Goal: Transaction & Acquisition: Purchase product/service

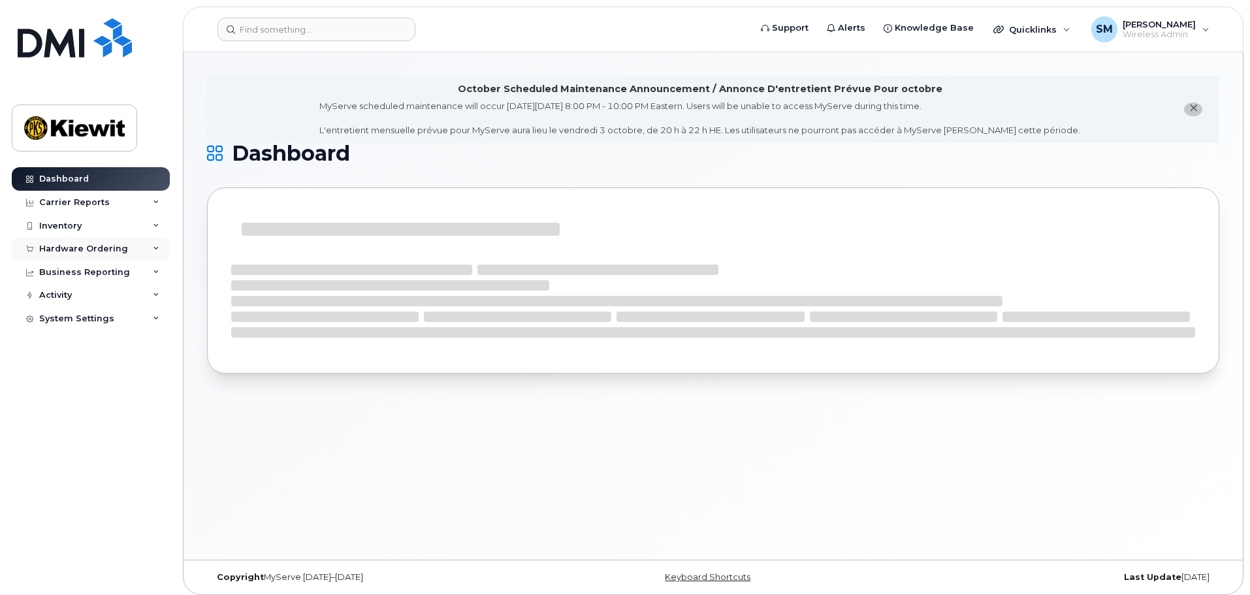
click at [153, 251] on icon at bounding box center [156, 248] width 7 height 7
click at [117, 298] on link "Orders" at bounding box center [102, 297] width 135 height 25
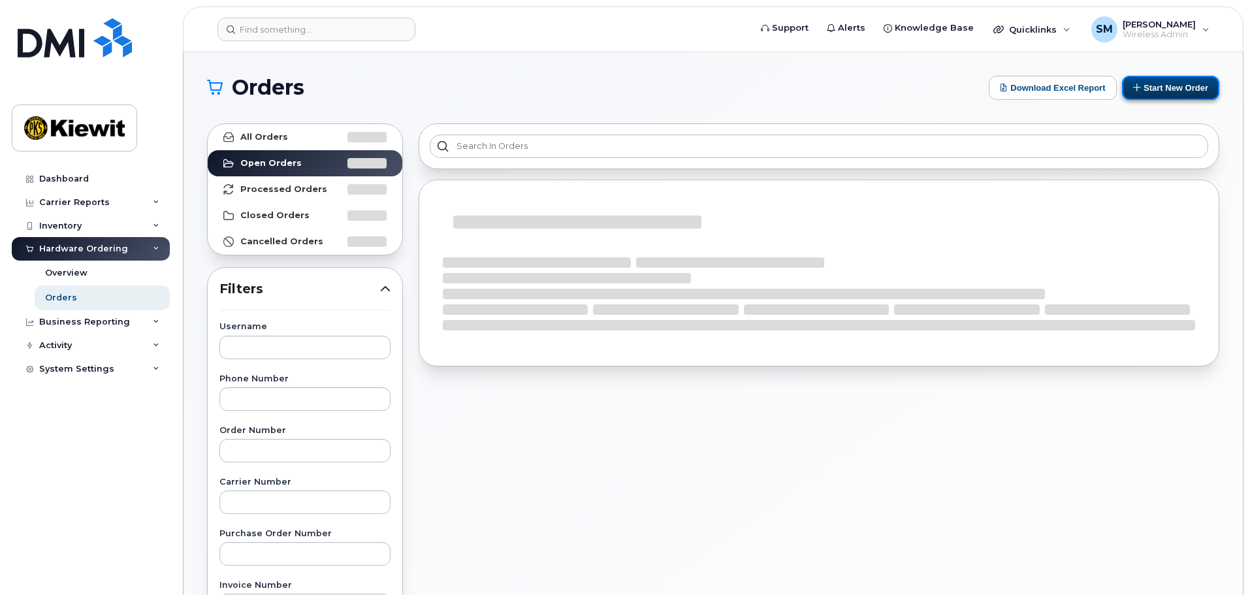
click at [1141, 89] on button "Start New Order" at bounding box center [1170, 88] width 97 height 24
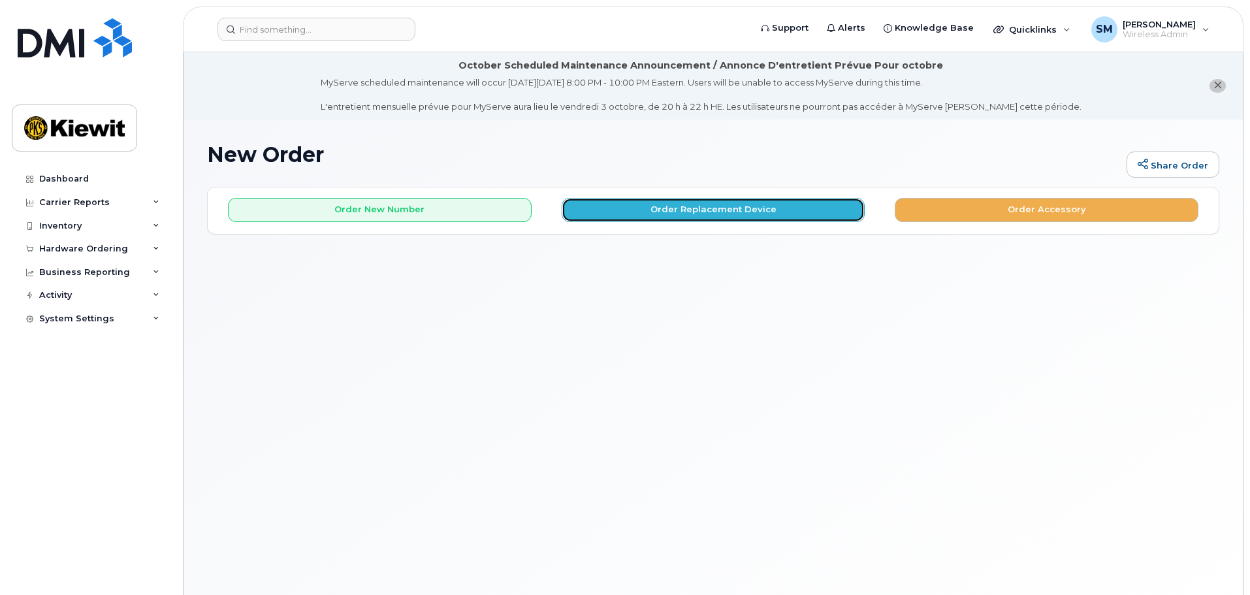
click at [634, 213] on button "Order Replacement Device" at bounding box center [713, 210] width 304 height 24
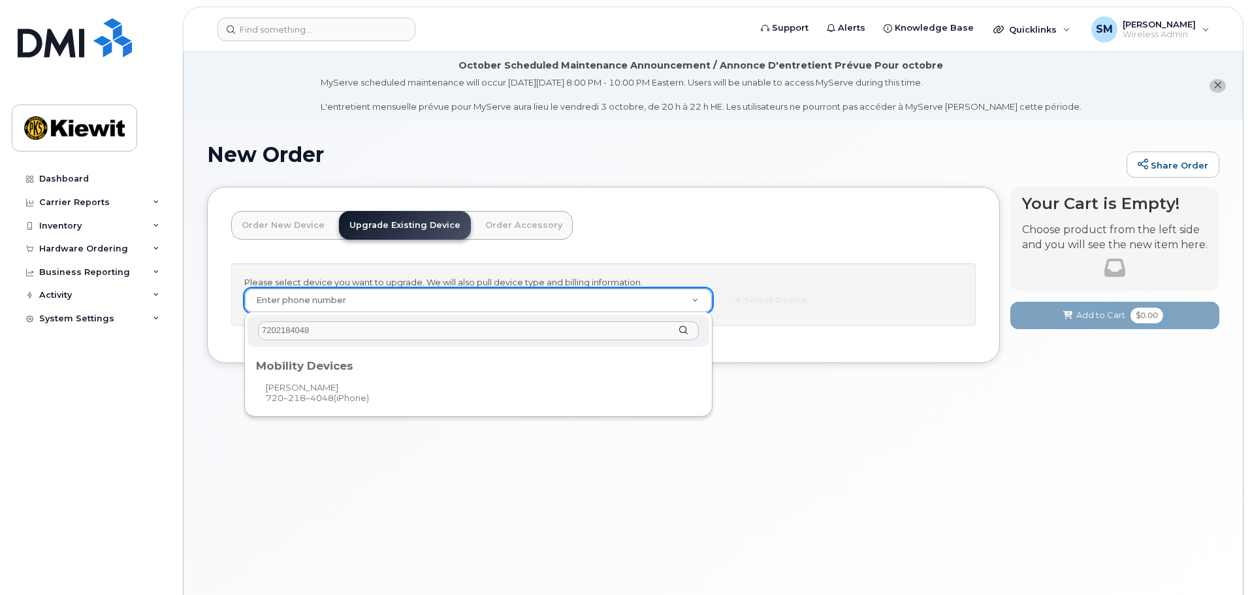
type input "7202184048"
type input "1120555"
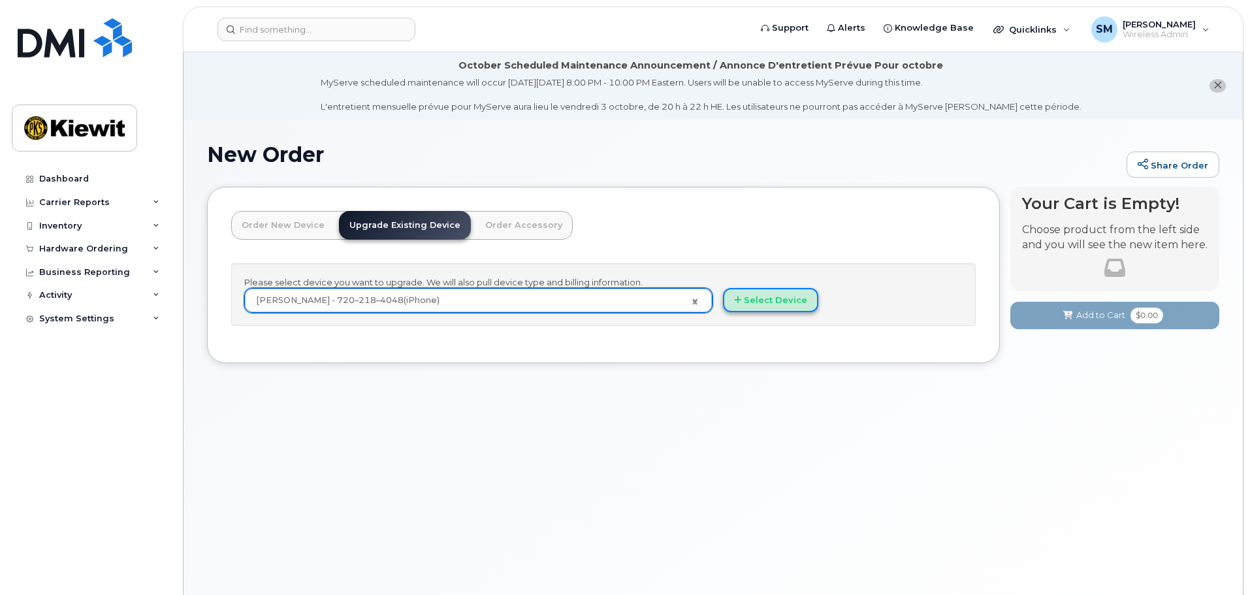
click at [774, 306] on button "Select Device" at bounding box center [770, 300] width 95 height 24
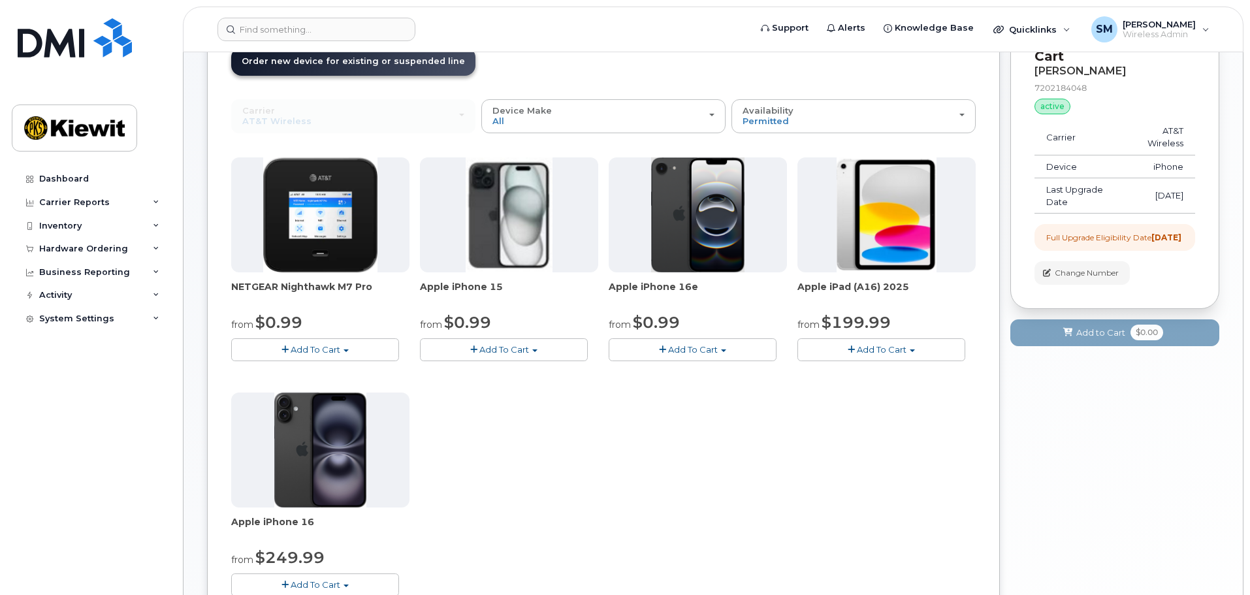
scroll to position [141, 0]
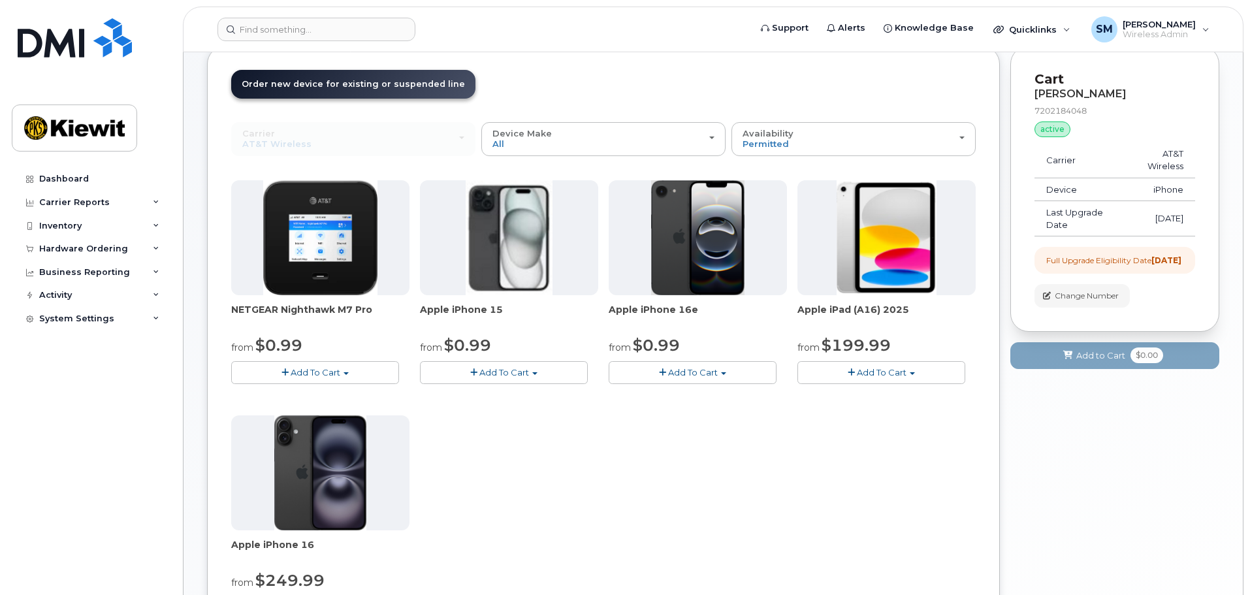
click at [536, 375] on span "button" at bounding box center [534, 373] width 5 height 3
click at [644, 373] on button "Add To Cart" at bounding box center [692, 372] width 168 height 23
click at [543, 368] on button "Add To Cart" at bounding box center [504, 372] width 168 height 23
click at [632, 378] on button "Add To Cart" at bounding box center [692, 372] width 168 height 23
click at [521, 377] on span "Add To Cart" at bounding box center [504, 372] width 50 height 10
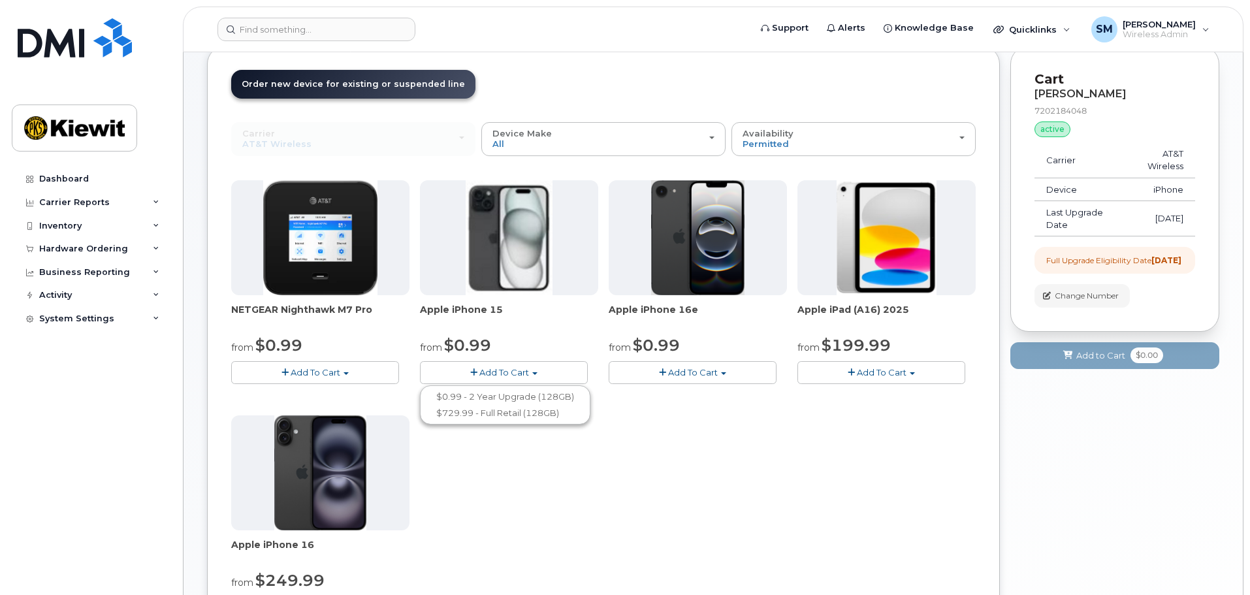
click at [669, 376] on span "Add To Cart" at bounding box center [693, 372] width 50 height 10
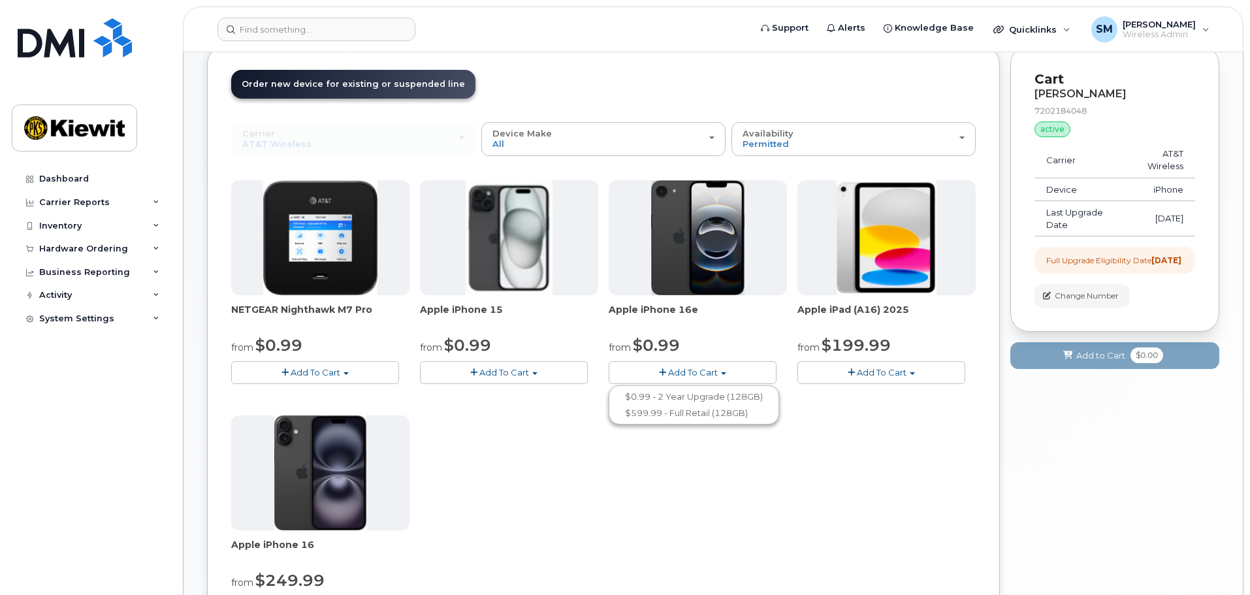
click at [549, 372] on button "Add To Cart" at bounding box center [504, 372] width 168 height 23
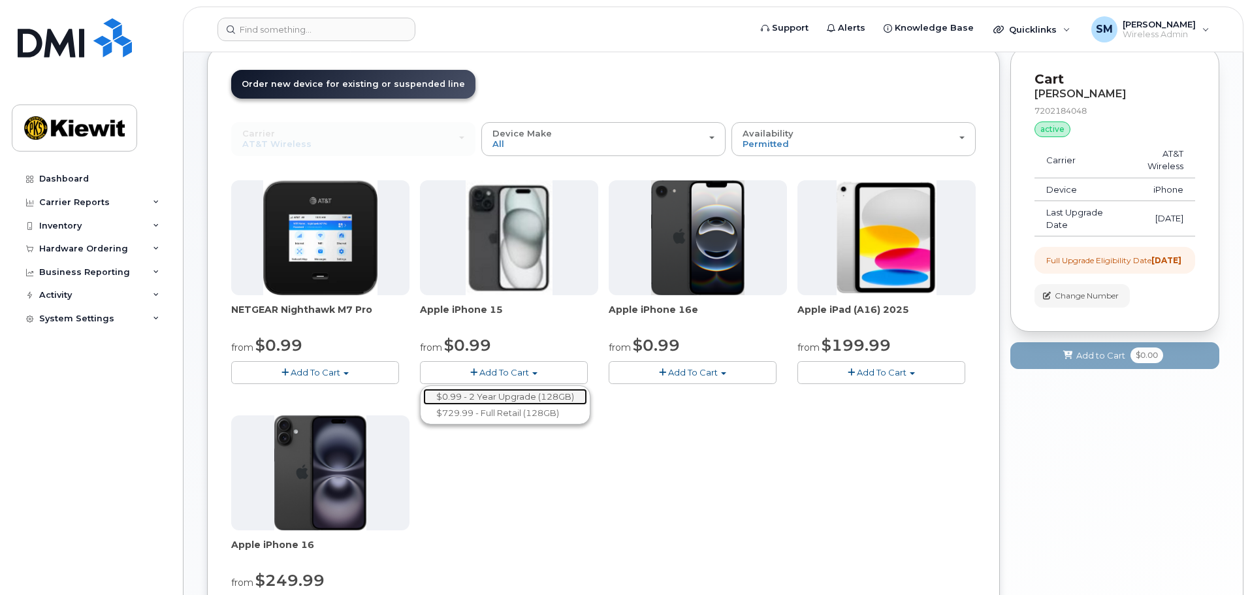
click at [567, 397] on link "$0.99 - 2 Year Upgrade (128GB)" at bounding box center [505, 396] width 164 height 16
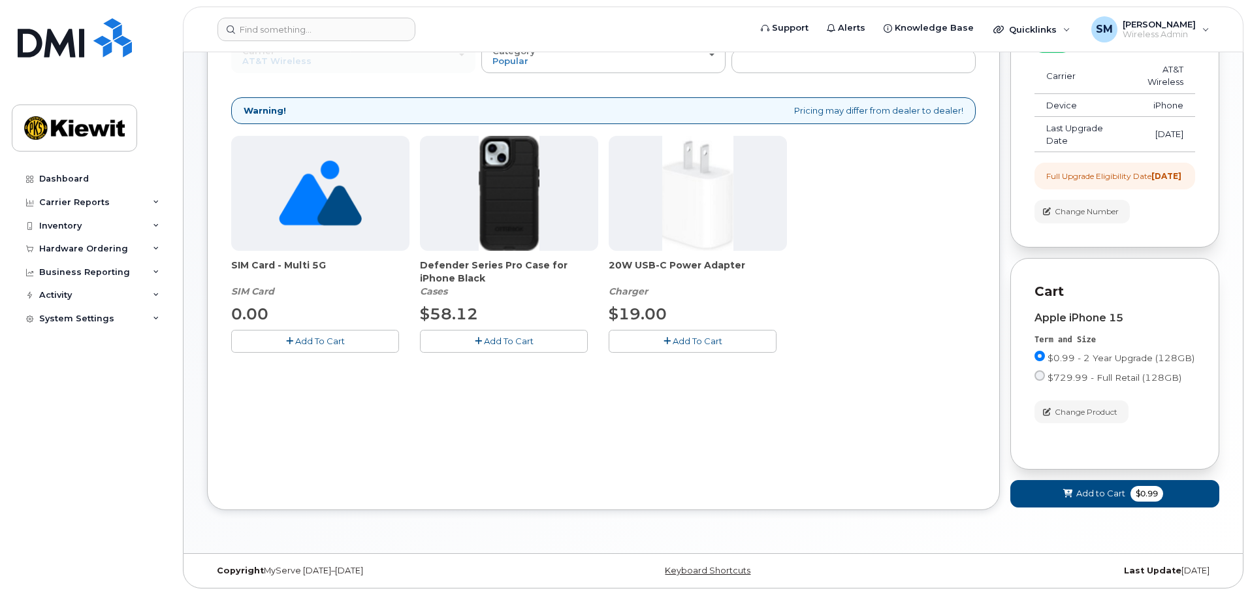
scroll to position [236, 0]
click at [471, 332] on button "Add To Cart" at bounding box center [504, 341] width 168 height 23
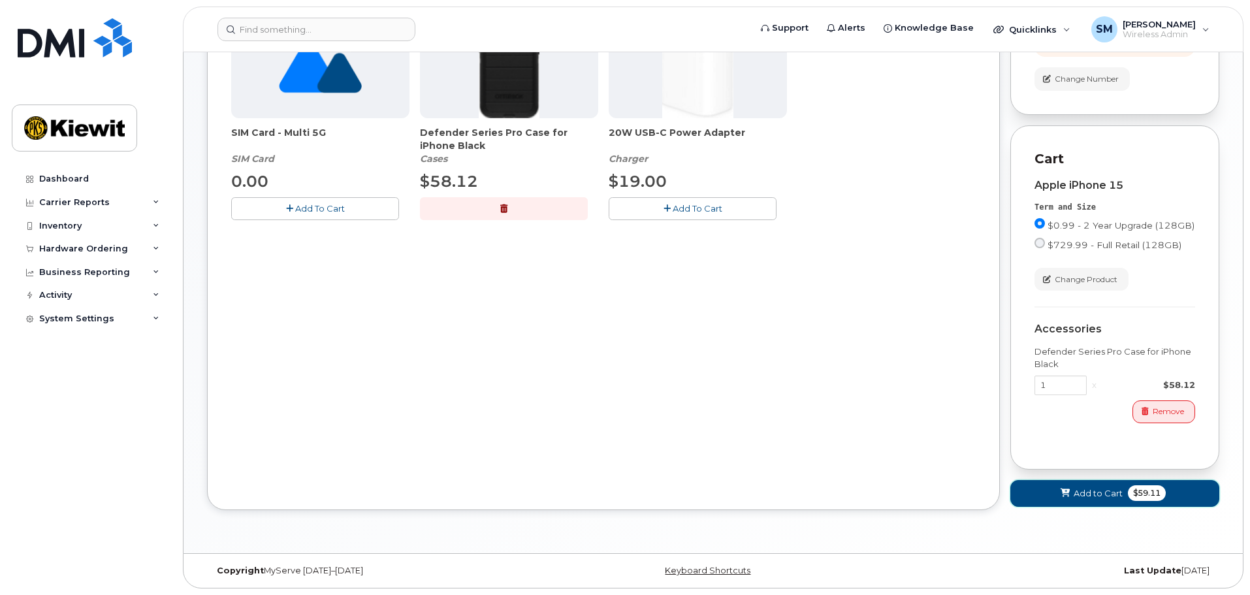
click at [1086, 484] on button "Add to Cart $59.11" at bounding box center [1114, 493] width 209 height 27
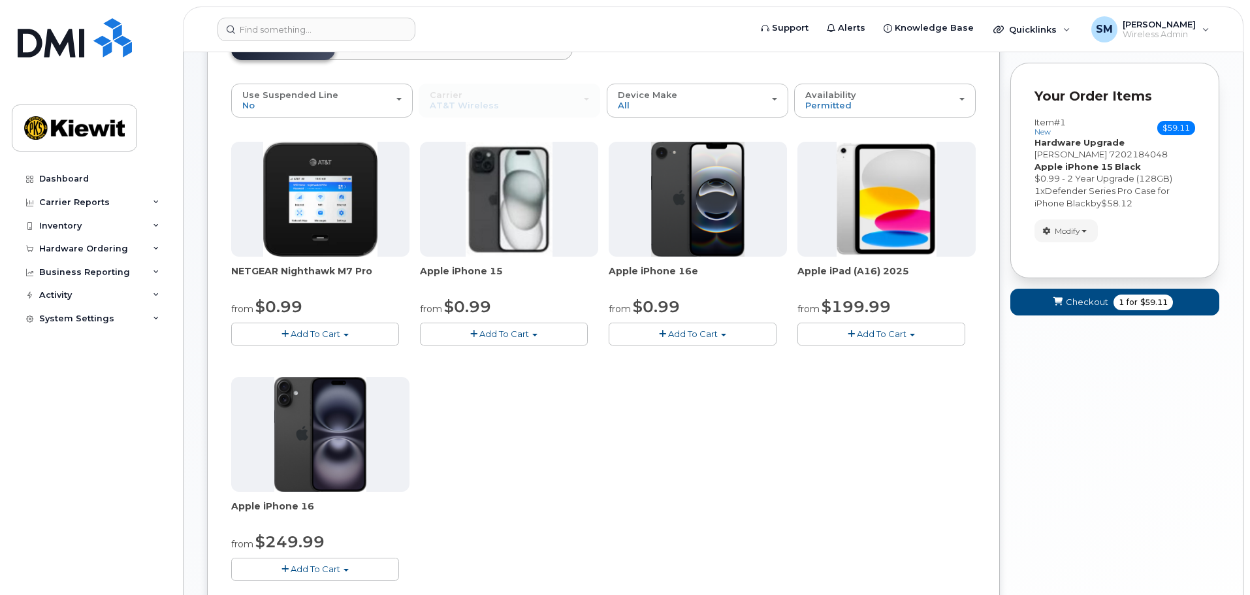
scroll to position [10, 0]
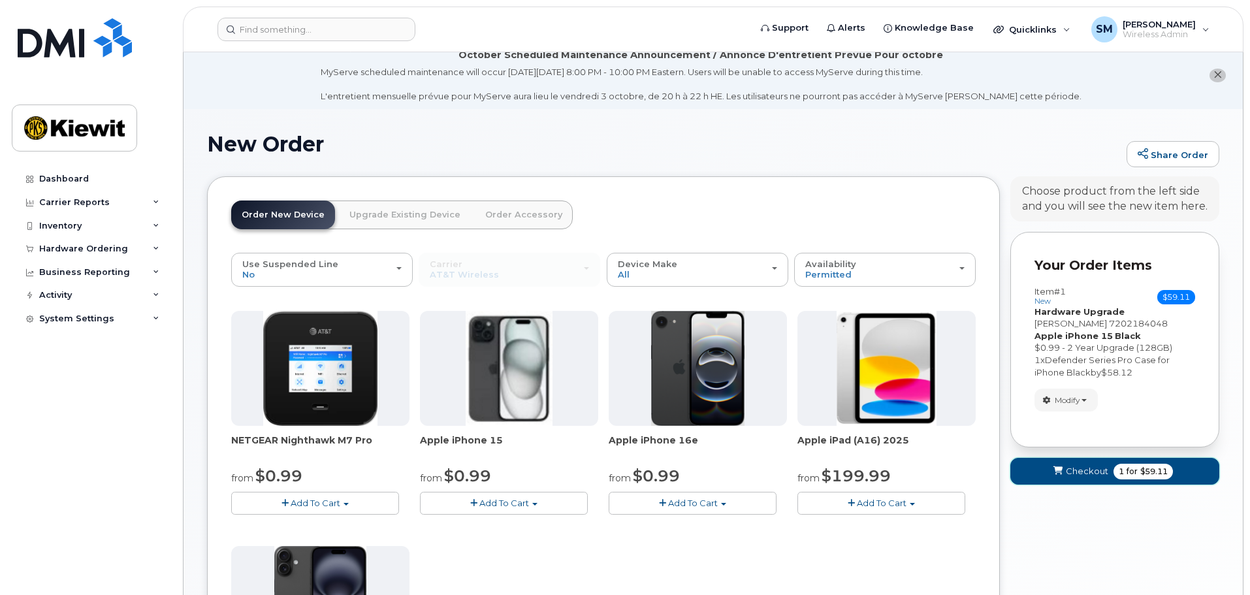
click at [1097, 479] on button "Checkout 1 for $59.11" at bounding box center [1114, 471] width 209 height 27
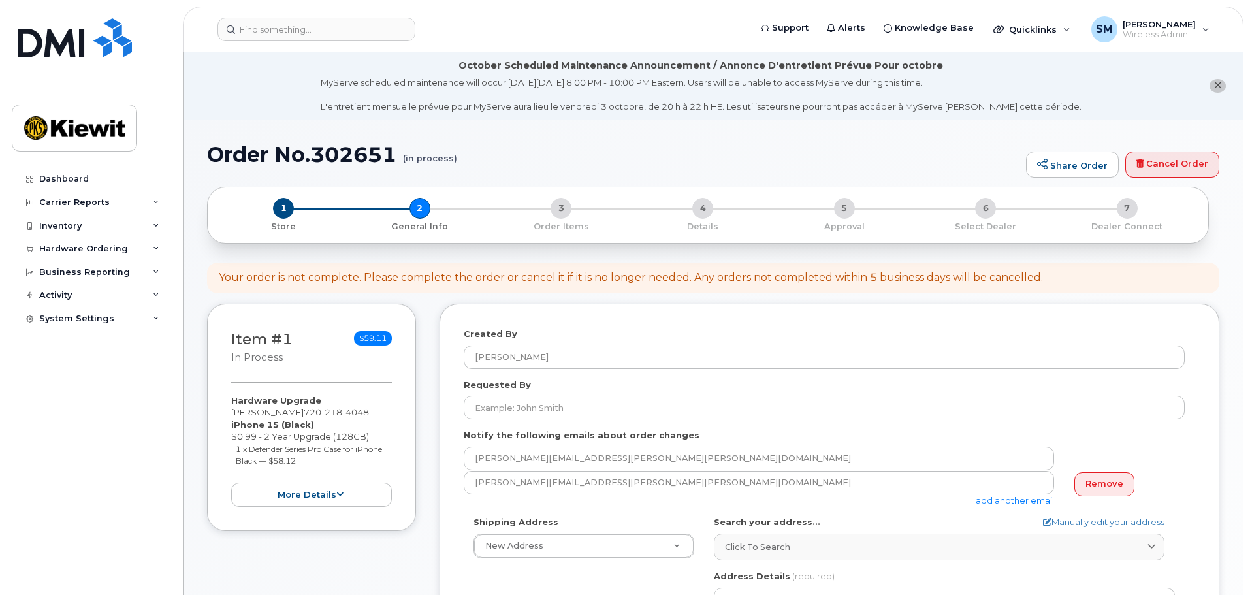
select select
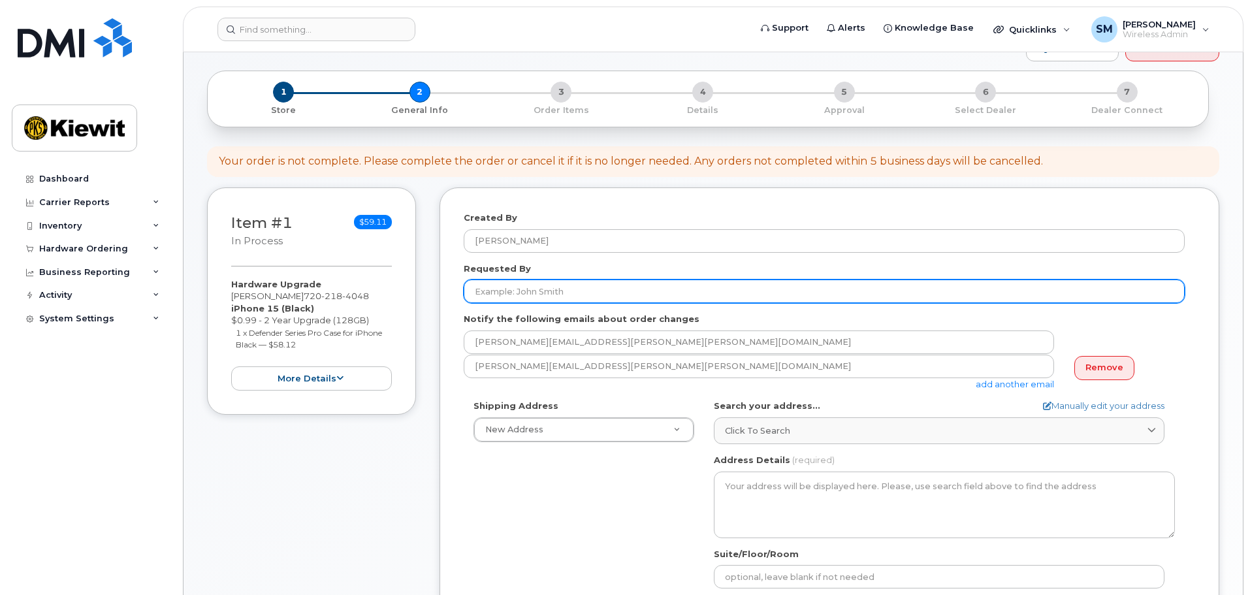
scroll to position [131, 0]
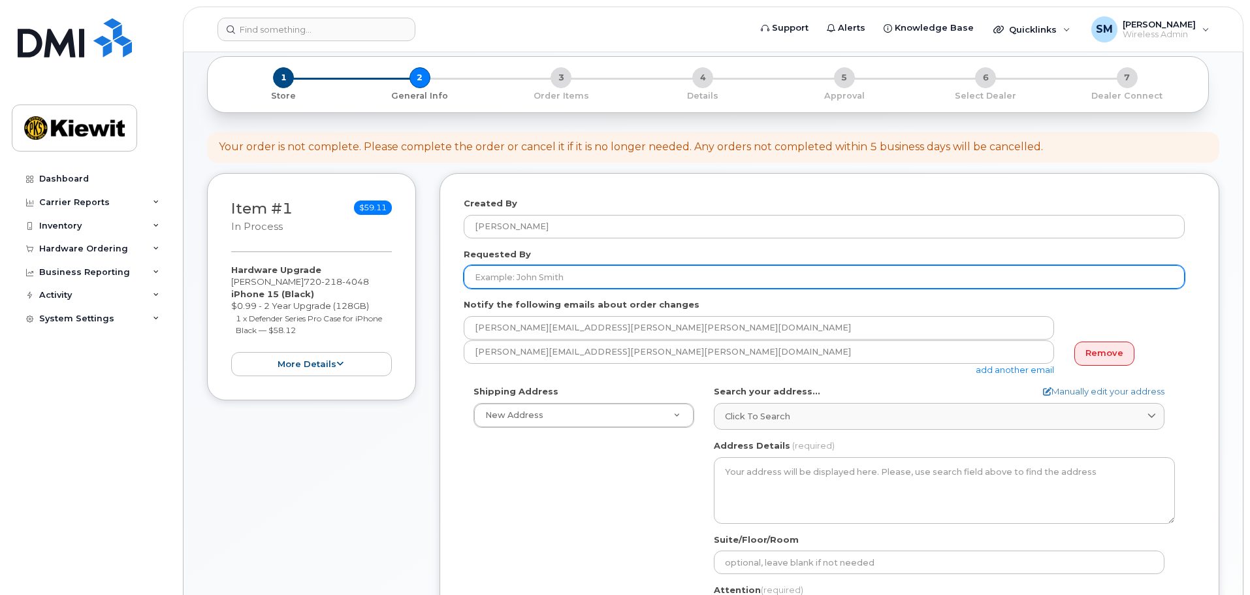
click at [637, 268] on input "Requested By" at bounding box center [824, 277] width 721 height 24
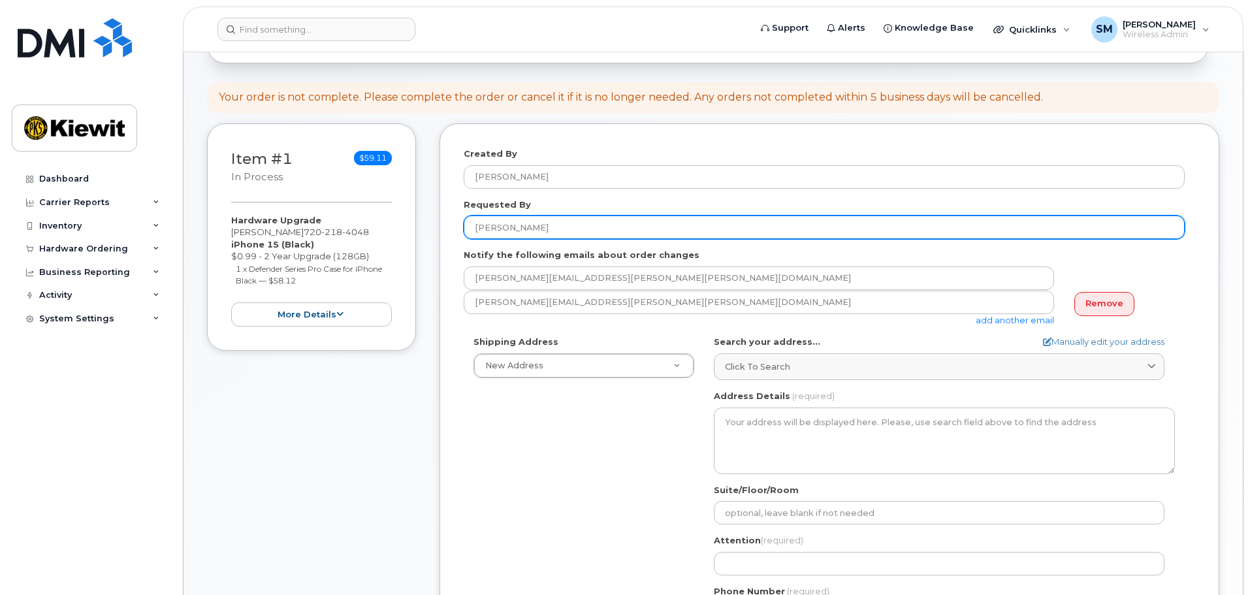
scroll to position [261, 0]
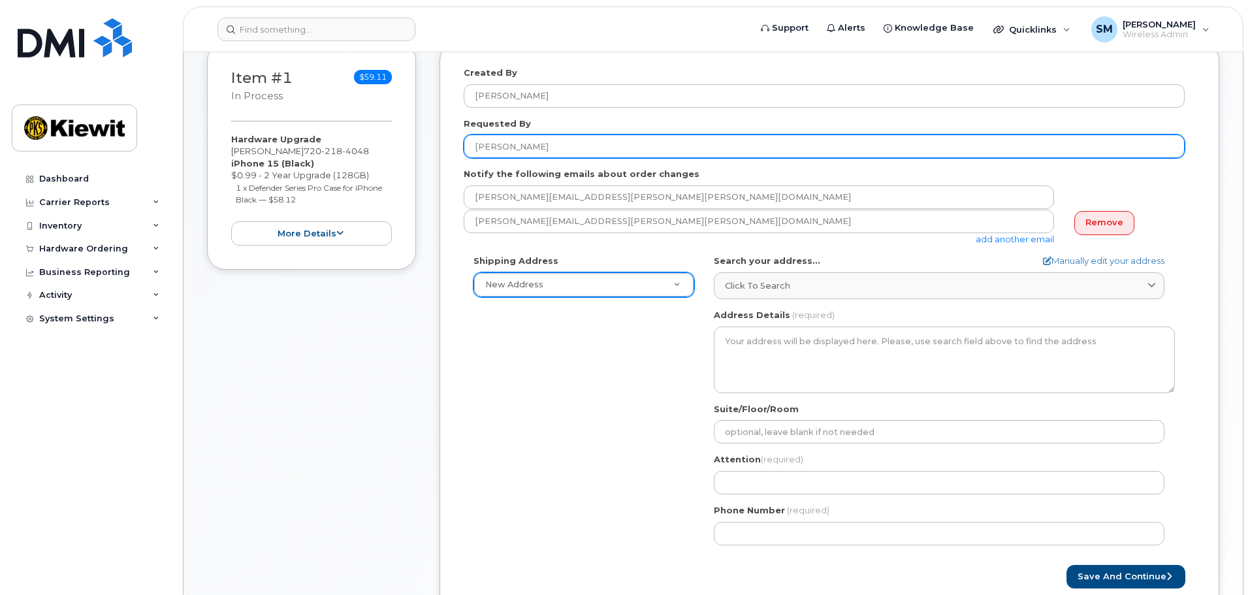
type input "Matthew Allen"
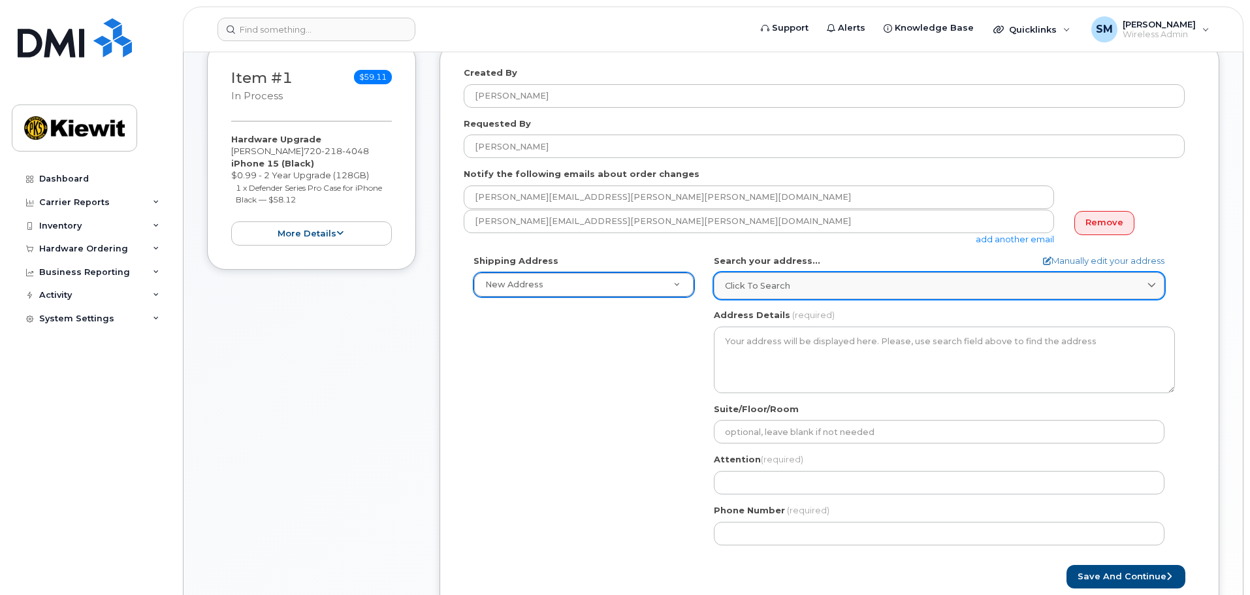
click at [785, 285] on span "Click to search" at bounding box center [757, 285] width 65 height 12
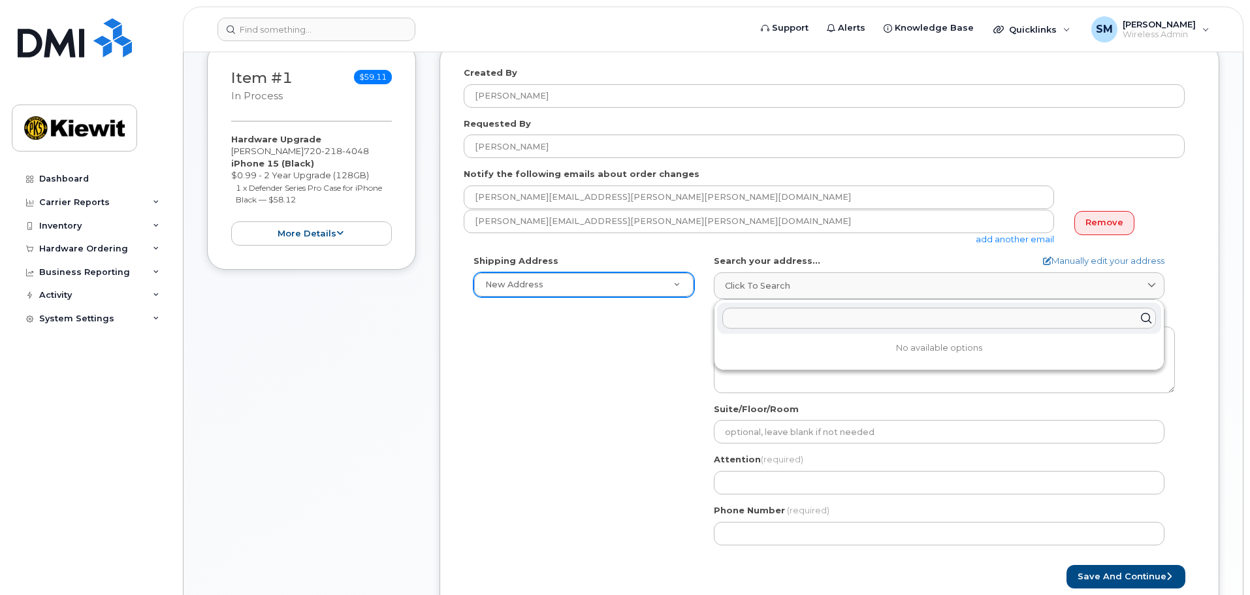
click at [606, 357] on div "Shipping Address New Address New Address 3501 W. Prospect Rd 3501 W. Prospect R…" at bounding box center [824, 405] width 721 height 300
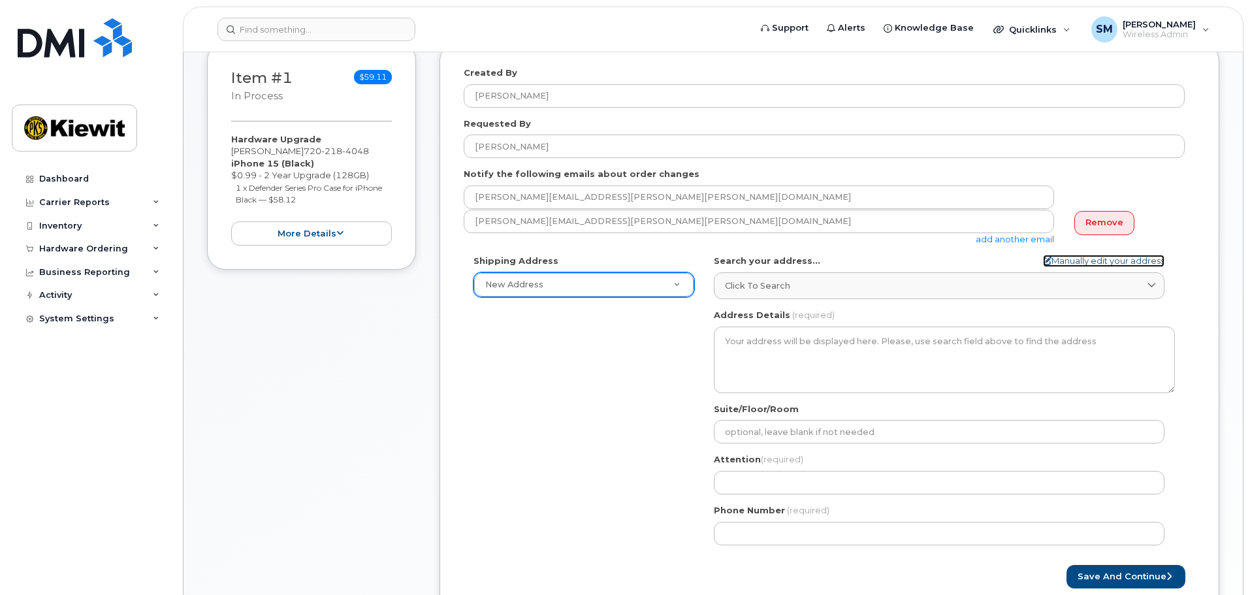
click at [1156, 263] on link "Manually edit your address" at bounding box center [1103, 261] width 121 height 12
select select
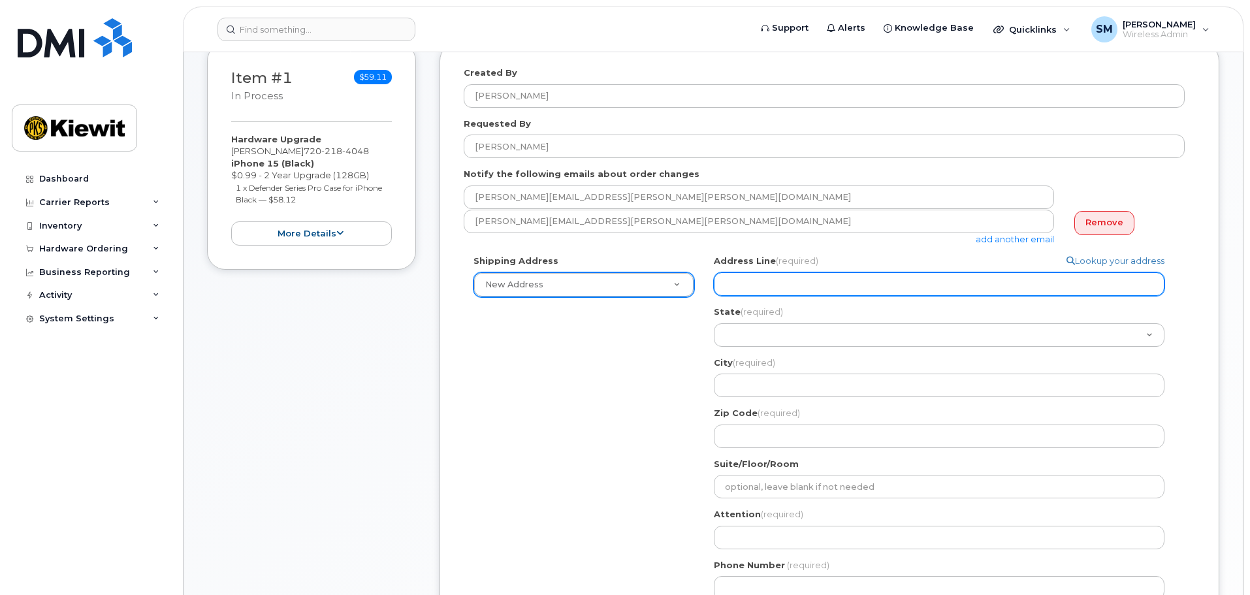
click at [859, 286] on input "Address Line (required)" at bounding box center [939, 284] width 450 height 24
select select
type input "3"
select select
type input "35"
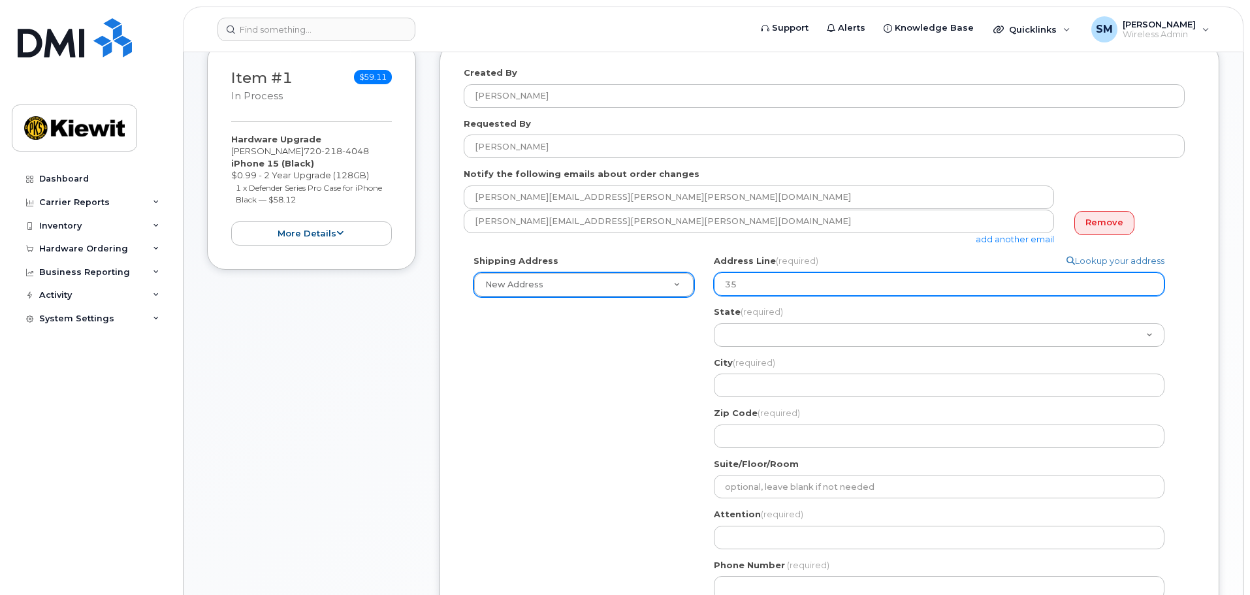
select select
type input "350"
select select
type input "3501"
select select
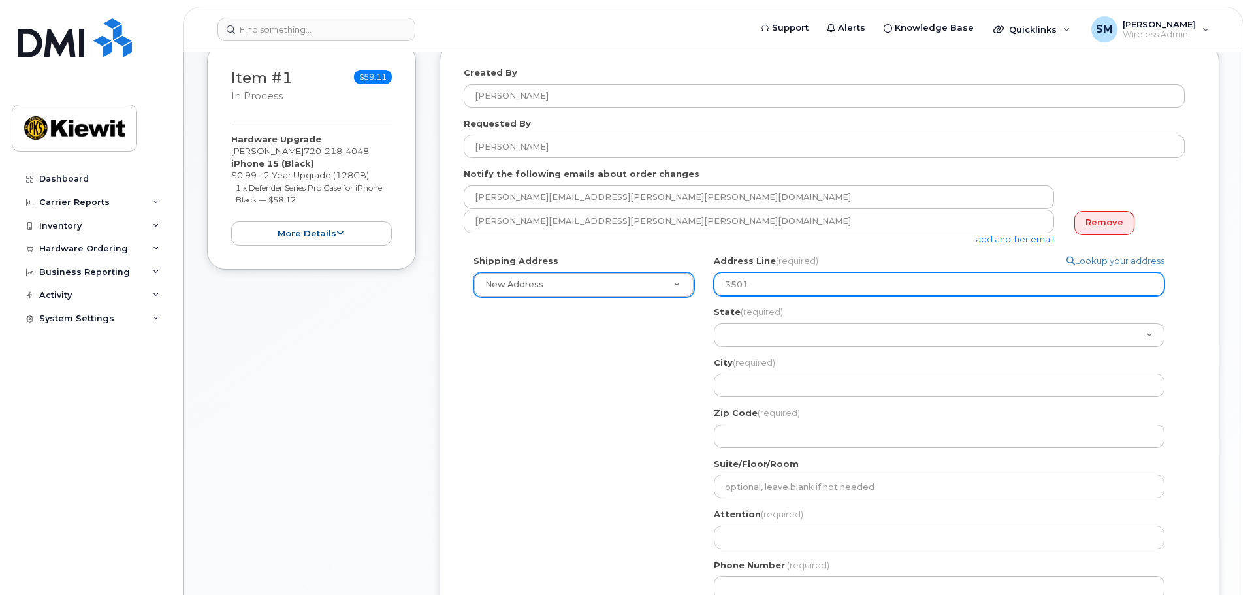
type input "3501 M"
select select
type input "3501 Mi"
select select
type input "3501 Mid"
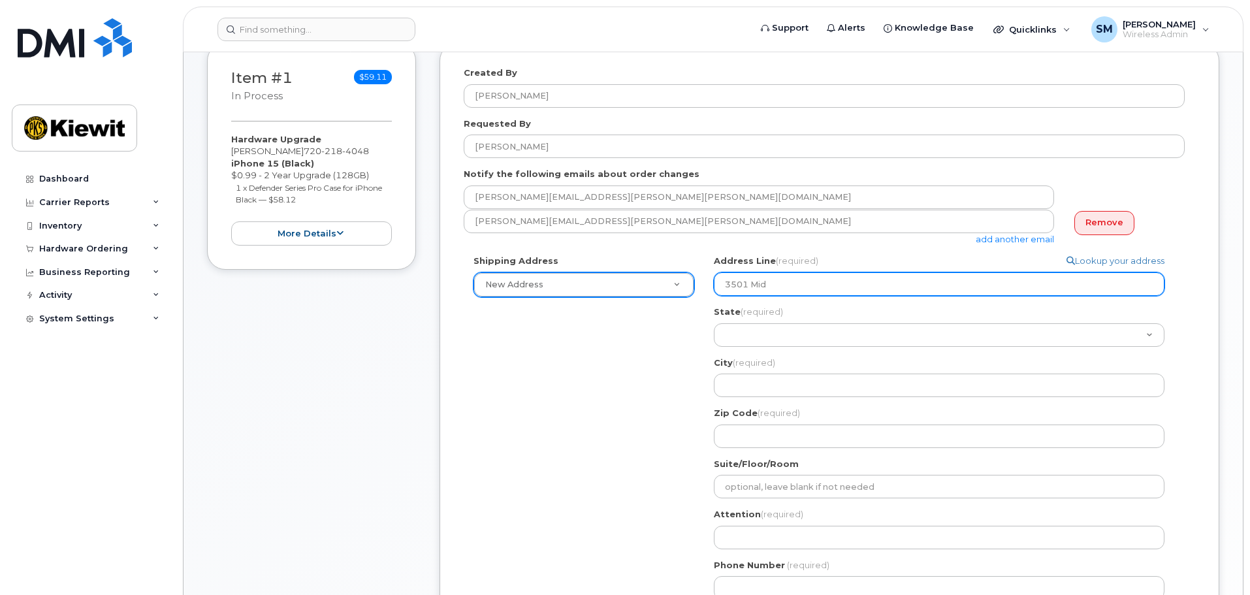
select select
type input "3501 Midd"
select select
type input "3501 Mid"
select select
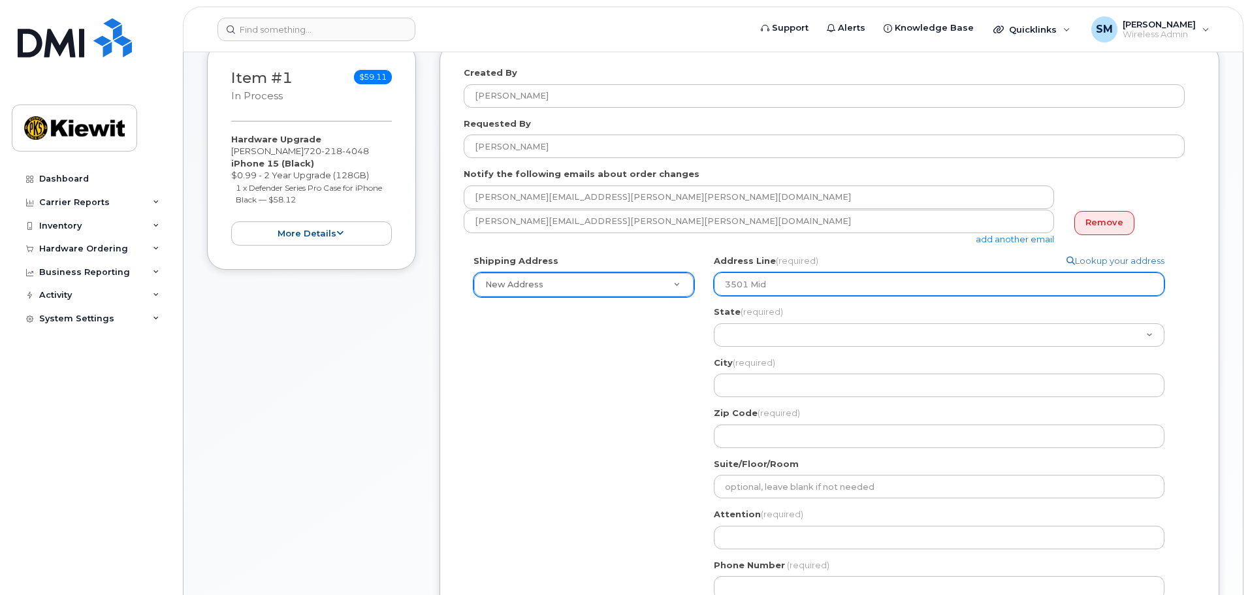
type input "3501 Mi"
select select
type input "3501 M"
select select
type input "3501 MW"
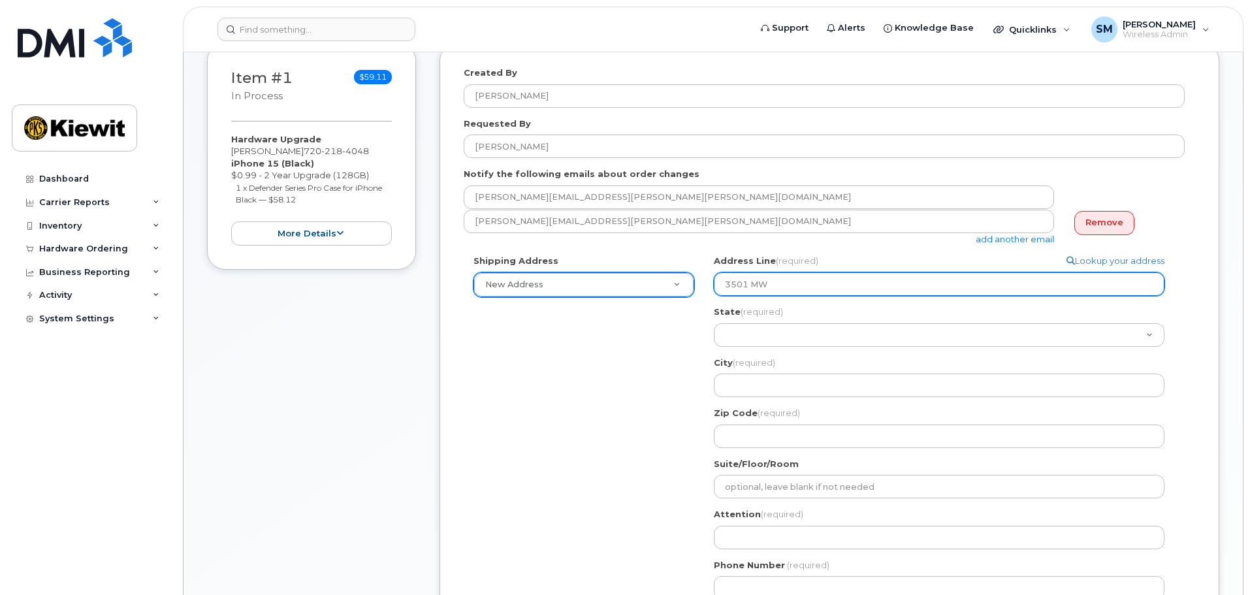
select select
type input "3501 M"
select select
type input "3501 MW"
select select
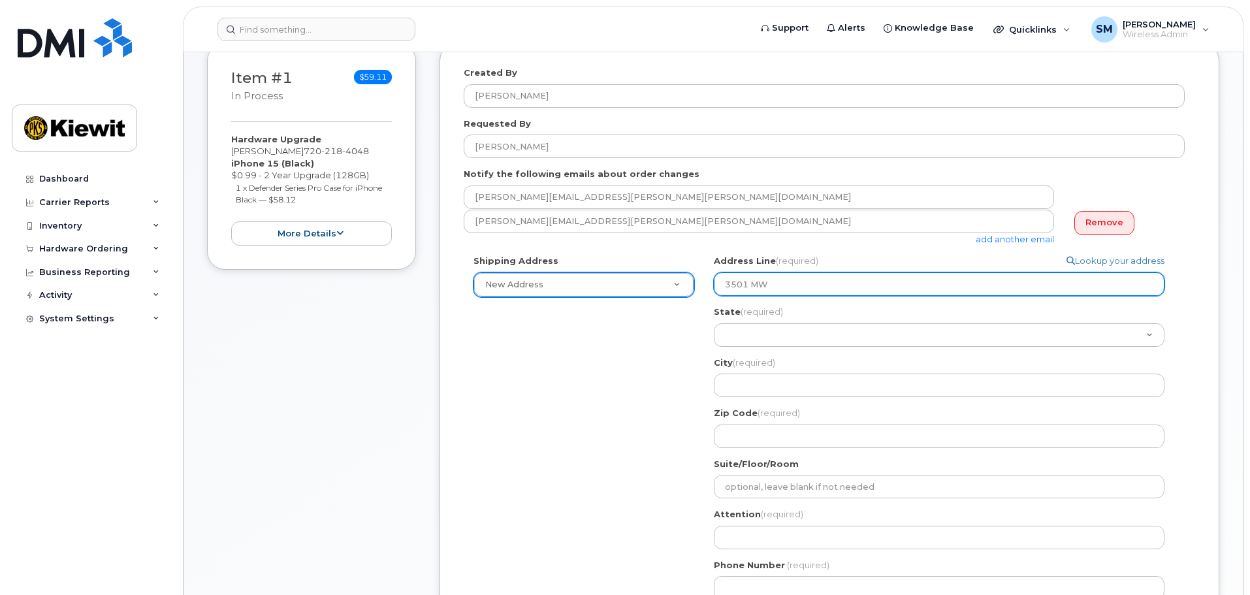
type input "3501 M"
select select
type input "3501"
select select
type input "3501 W"
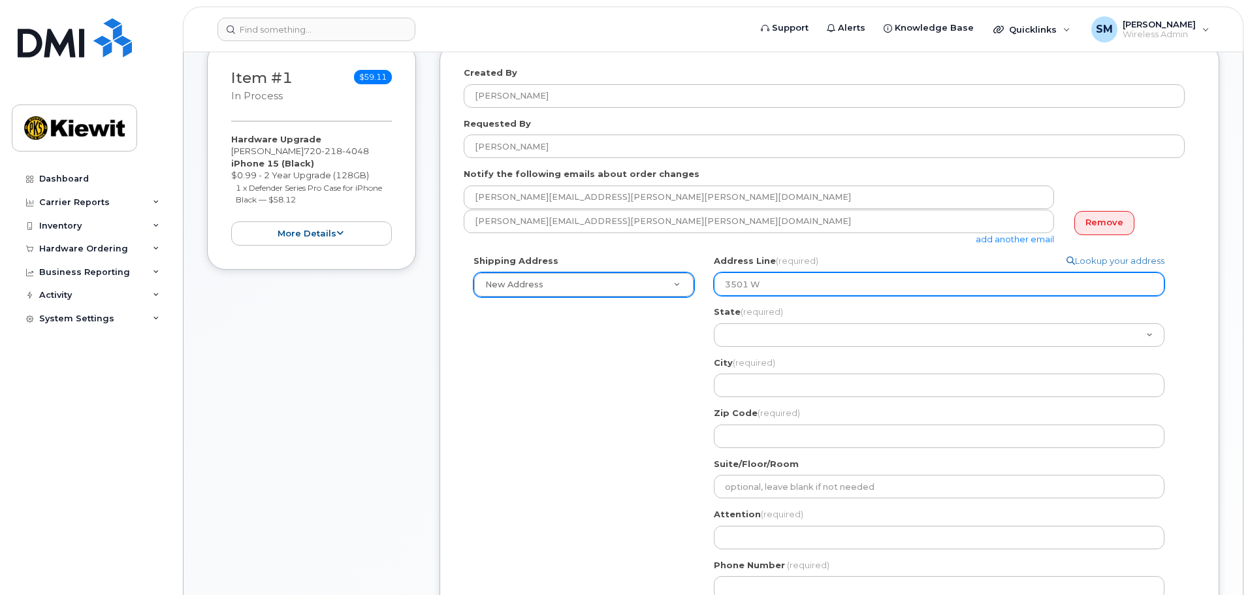
select select
type input "3501 W."
select select
type input "3501 W. Prospect Road"
select select
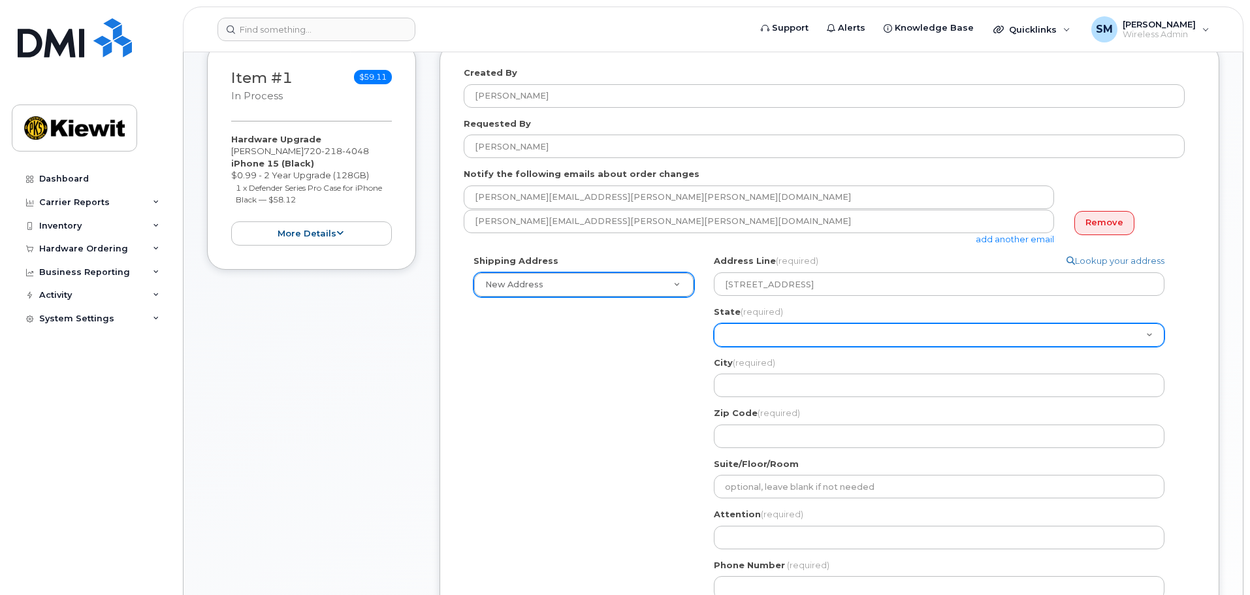
click at [821, 336] on select "Alabama Alaska American Samoa Arizona Arkansas California Colorado Connecticut …" at bounding box center [939, 335] width 450 height 24
select select "FL"
click at [714, 323] on select "Alabama Alaska American Samoa Arizona Arkansas California Colorado Connecticut …" at bounding box center [939, 335] width 450 height 24
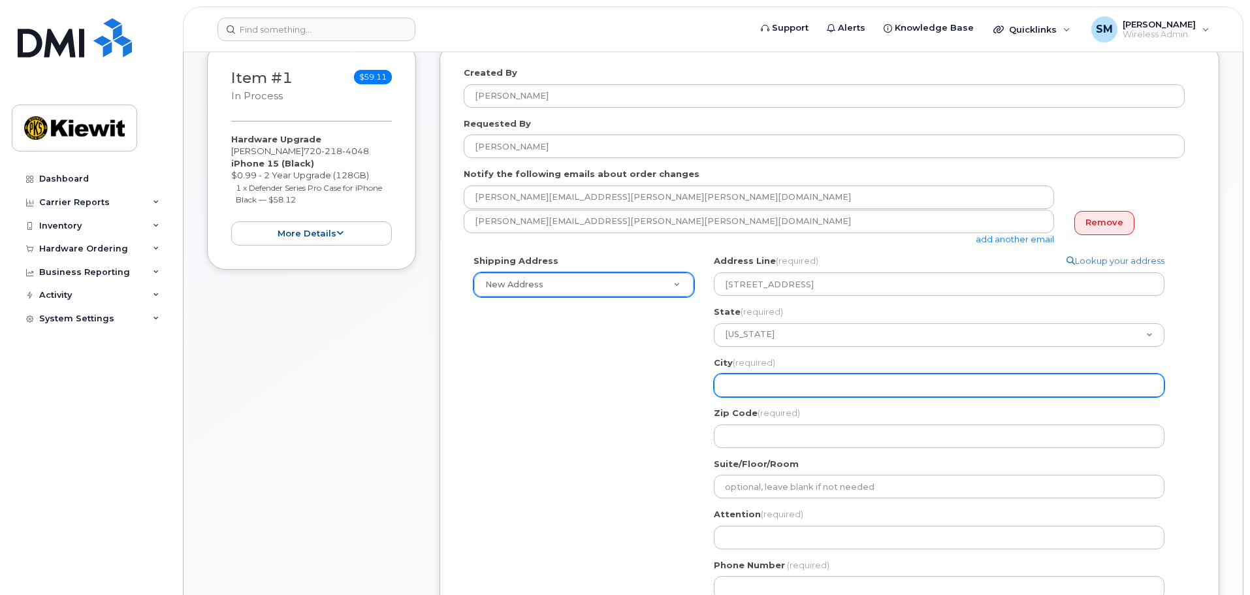
click at [807, 383] on input "City (required)" at bounding box center [939, 385] width 450 height 24
select select
type input "Fort Lauderdale"
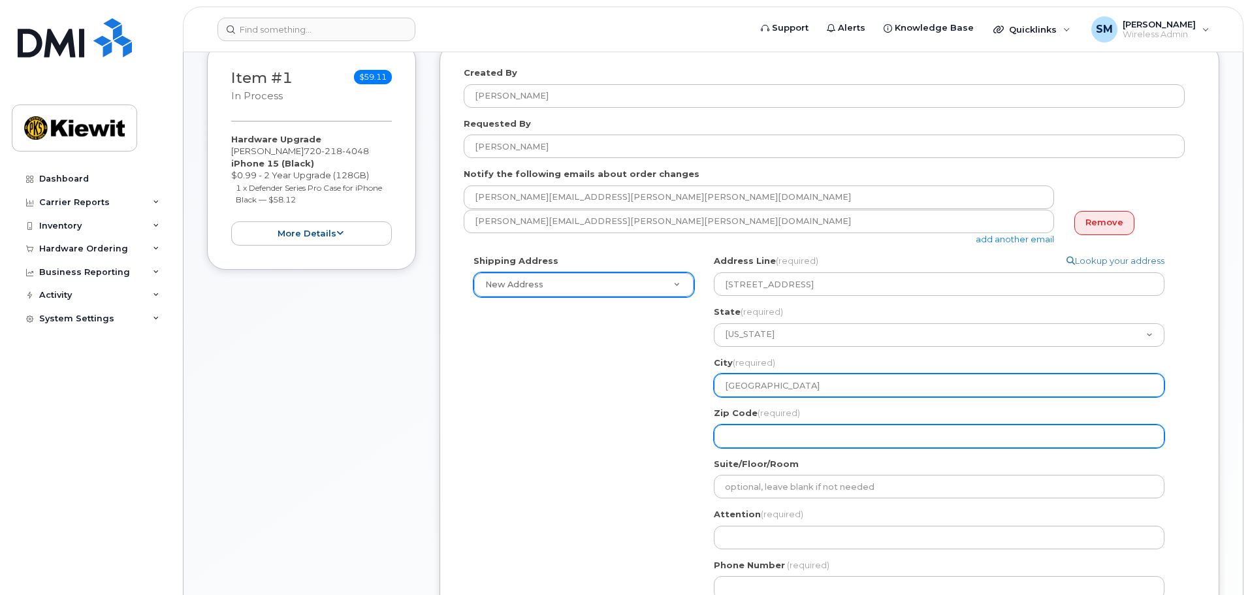
type input "33306"
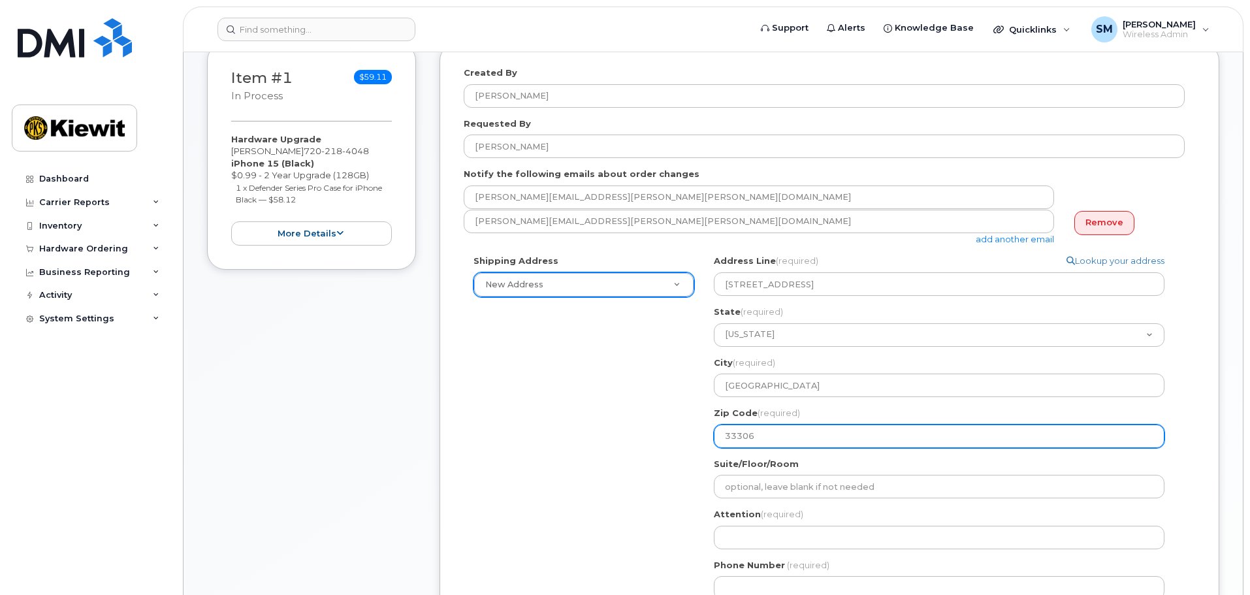
click at [783, 436] on input "33306" at bounding box center [939, 436] width 450 height 24
select select
type input "3330"
select select
type input "33309"
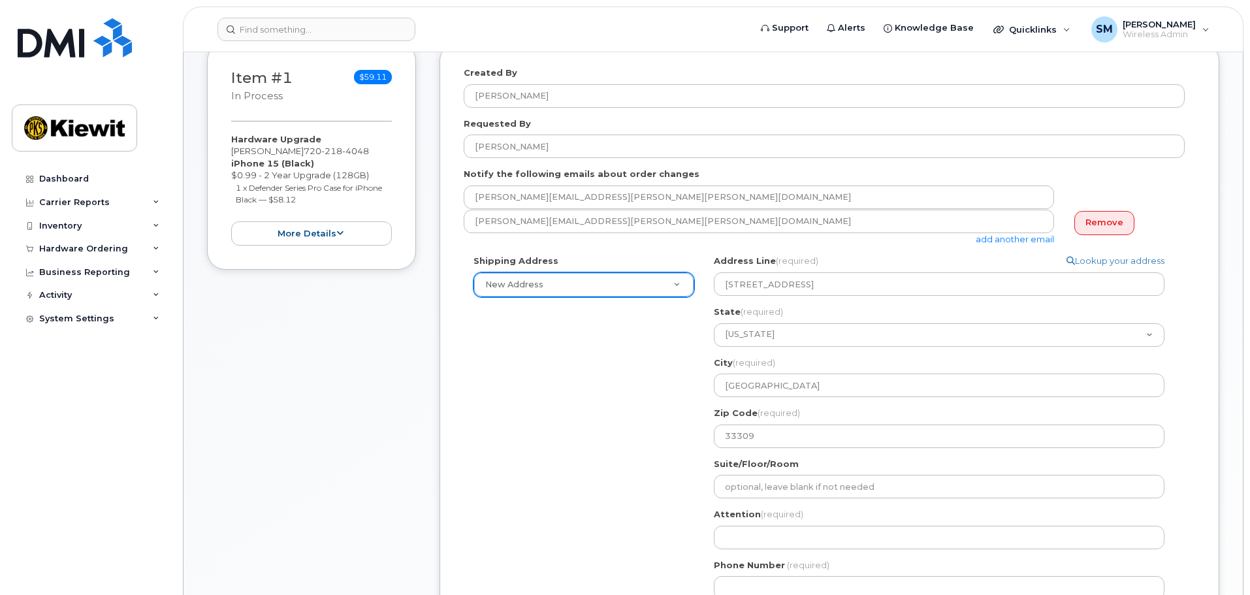
click at [614, 496] on div "Shipping Address New Address New Address 3501 W. Prospect Rd 3501 W. Prospect R…" at bounding box center [824, 432] width 721 height 355
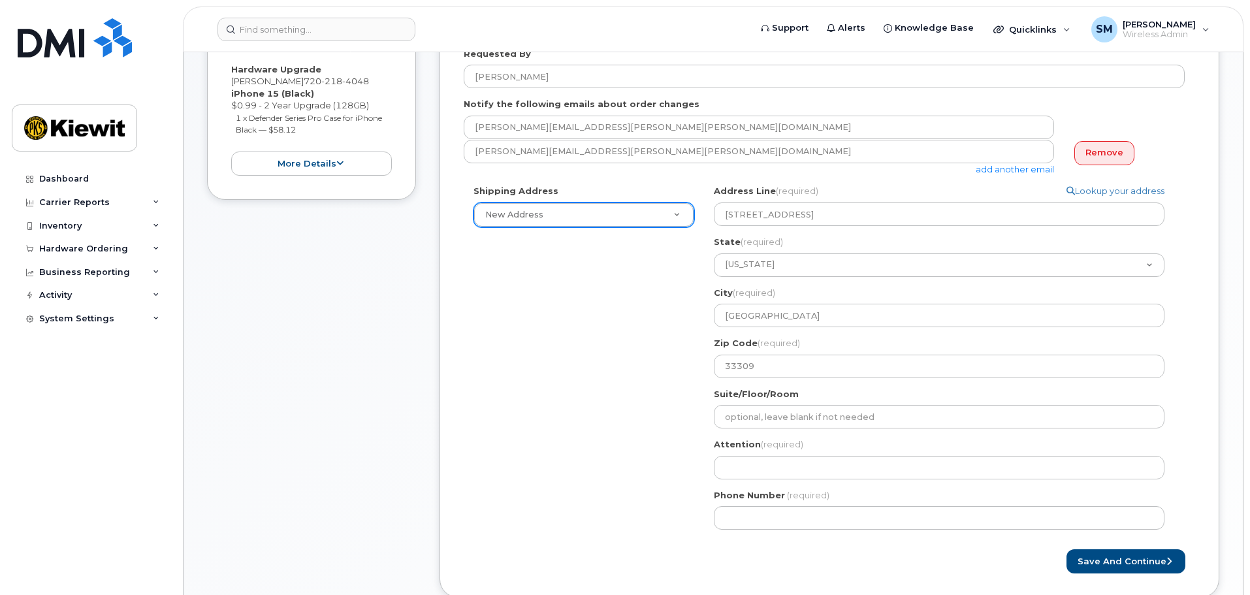
scroll to position [457, 0]
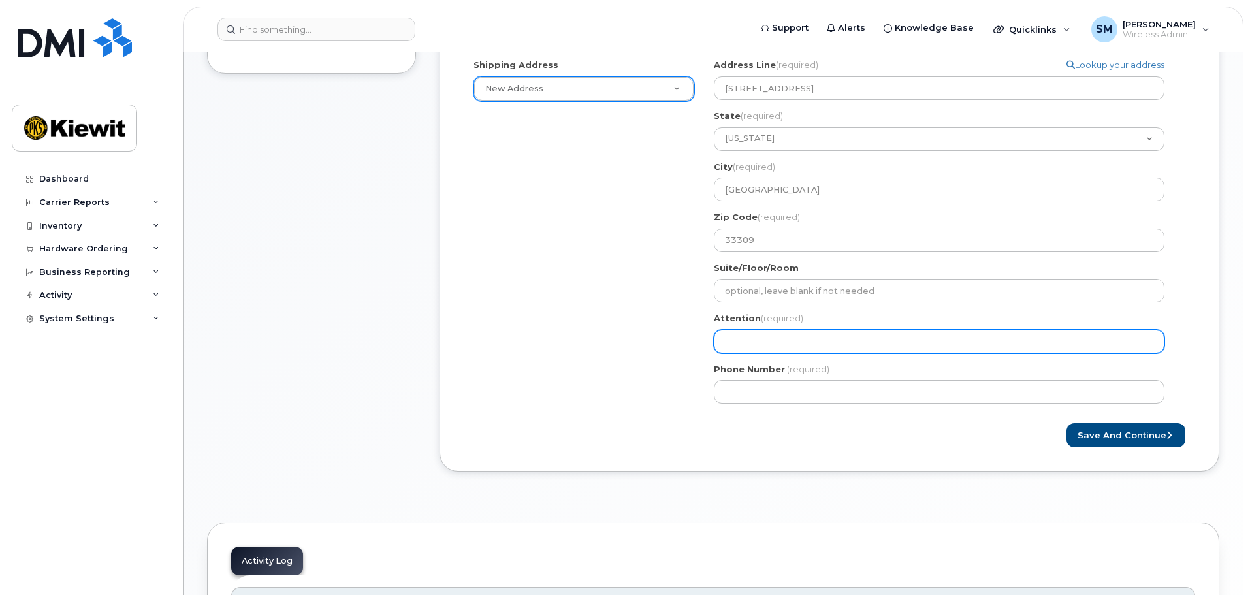
click at [774, 344] on input "Attention (required)" at bounding box center [939, 342] width 450 height 24
select select
type input "M"
select select
type input "Ma"
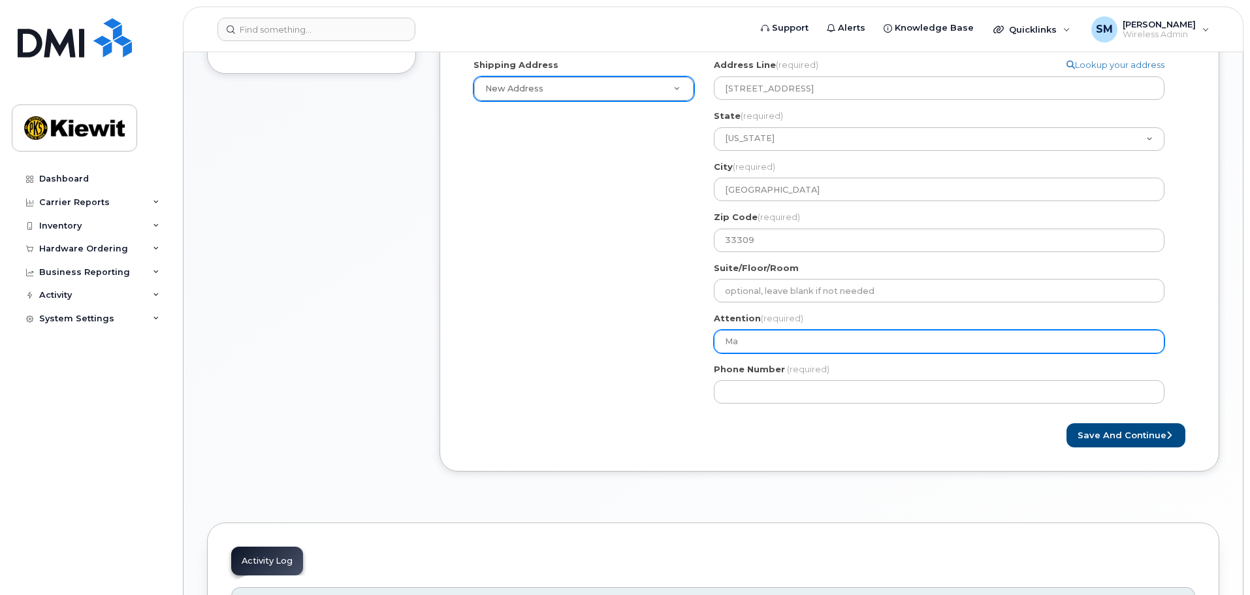
select select
type input "Mat"
select select
type input "Matt"
select select
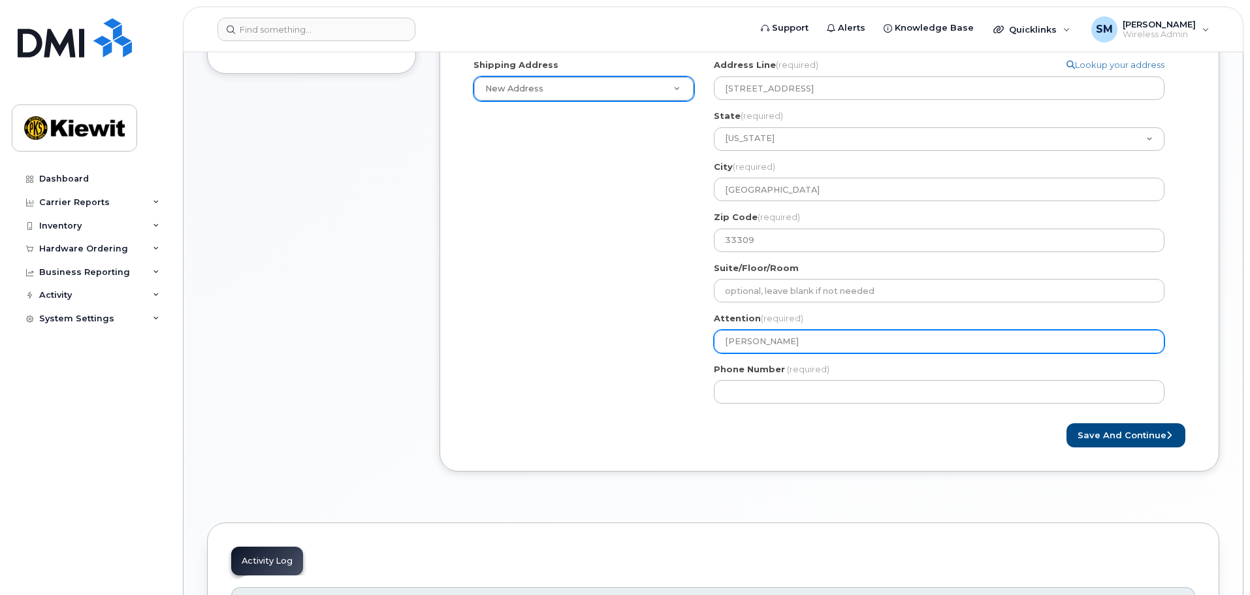
type input "Matt A"
select select
type input "Matt Al"
select select
type input "Matt All"
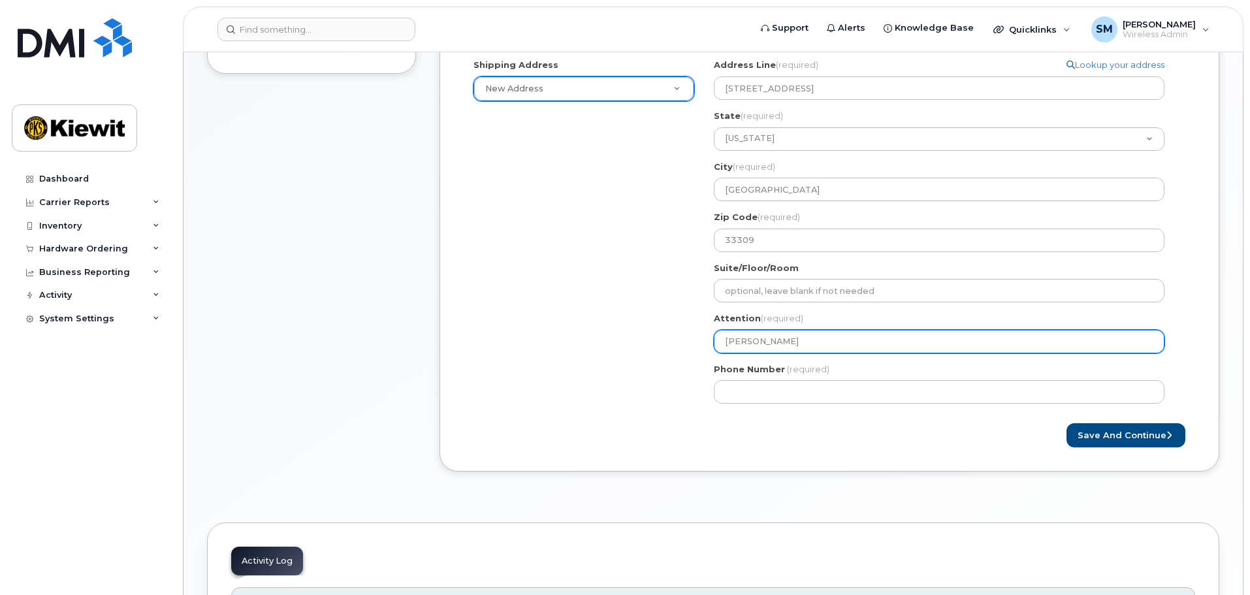
select select
type input "Matt Alle"
select select
type input "Matt Allen"
click at [742, 340] on input "Matt Allen" at bounding box center [939, 342] width 450 height 24
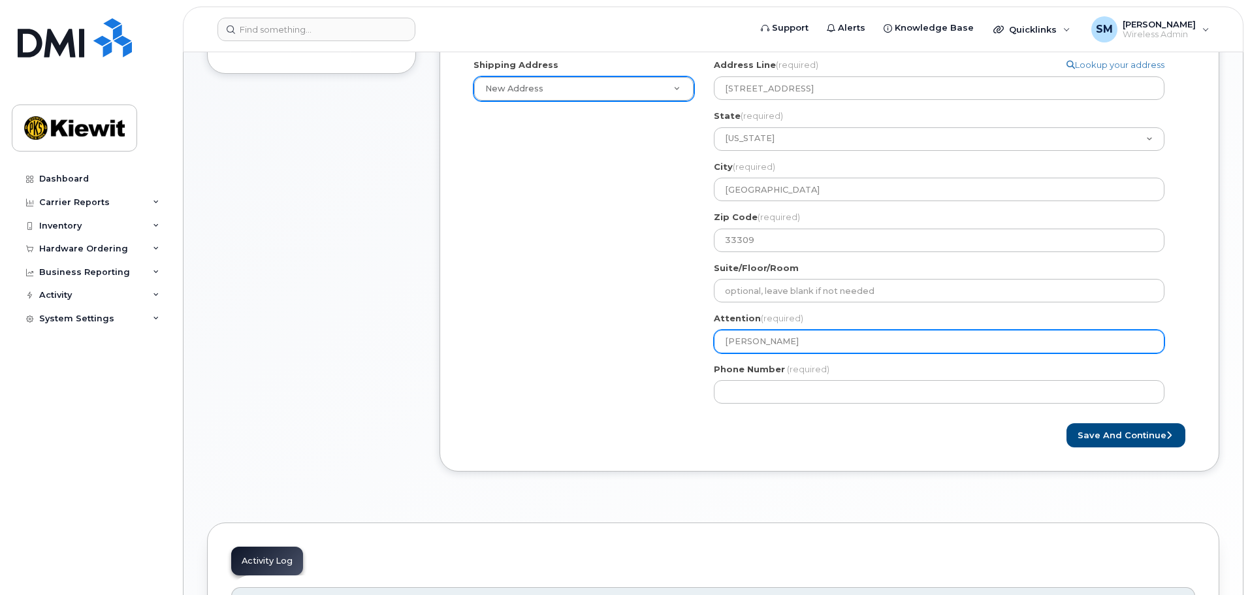
select select
type input "Matth Allen"
select select
type input "Matthe Allen"
select select
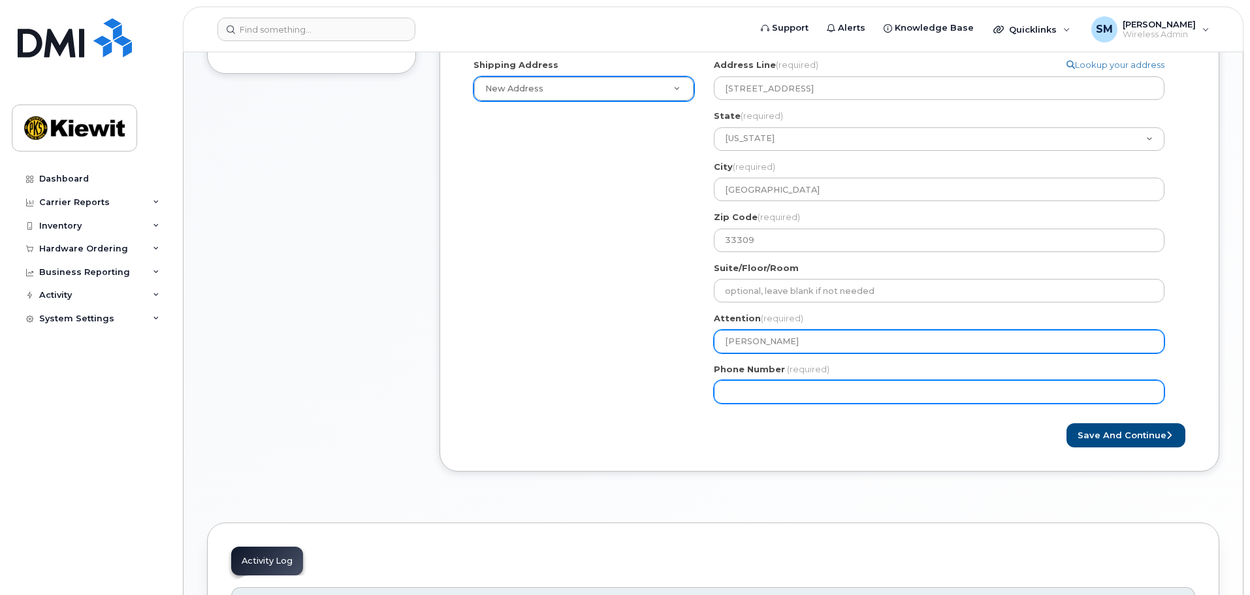
type input "[PERSON_NAME]"
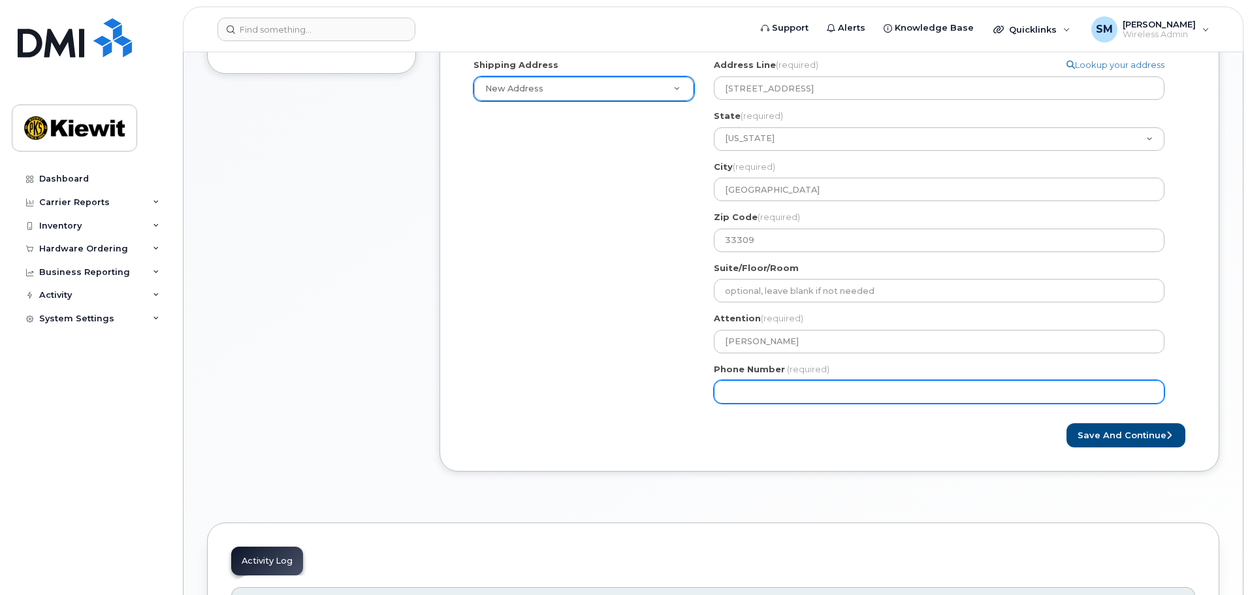
click at [774, 384] on input "Phone Number" at bounding box center [939, 392] width 450 height 24
type input "720218404"
select select
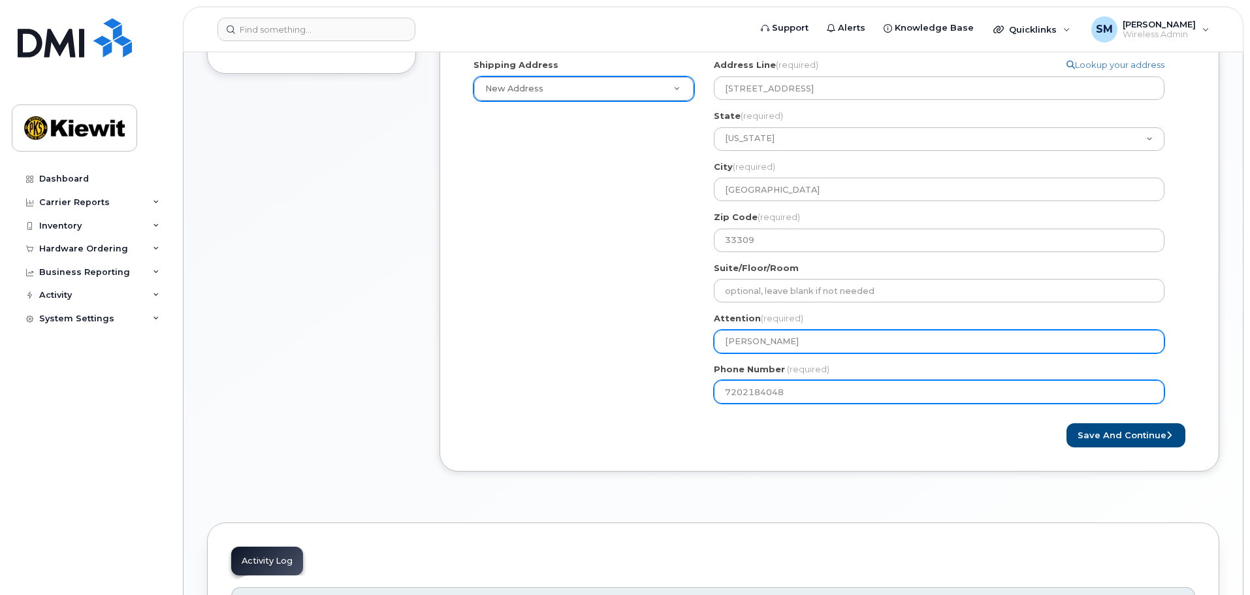
type input "7202184048"
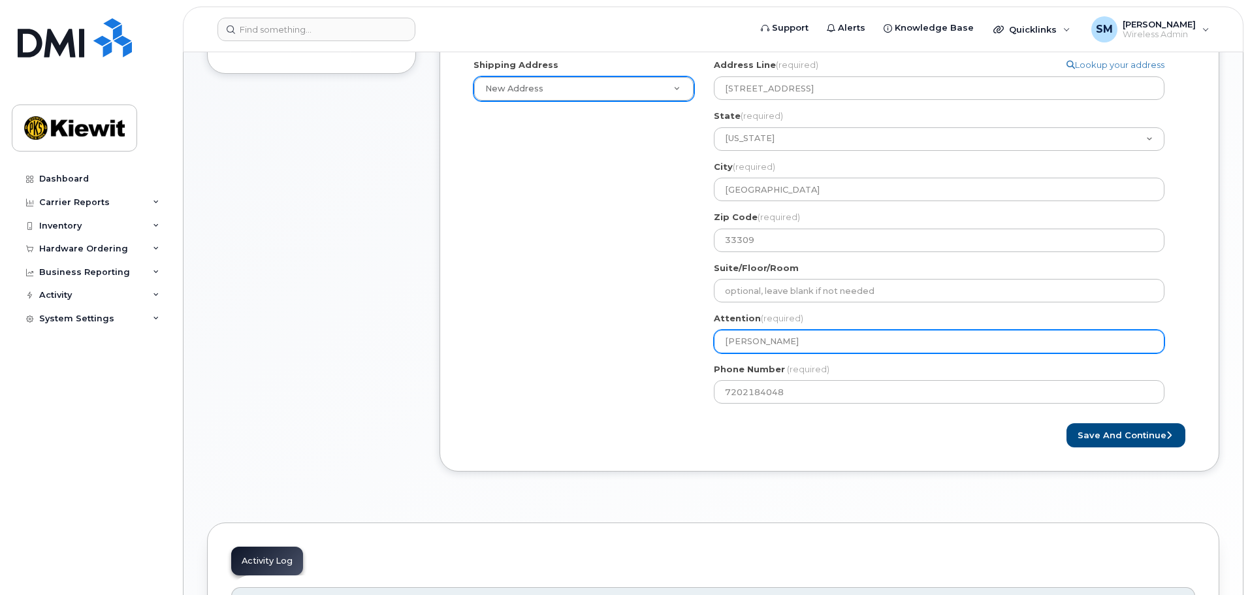
click at [784, 351] on input "[PERSON_NAME]" at bounding box center [939, 342] width 450 height 24
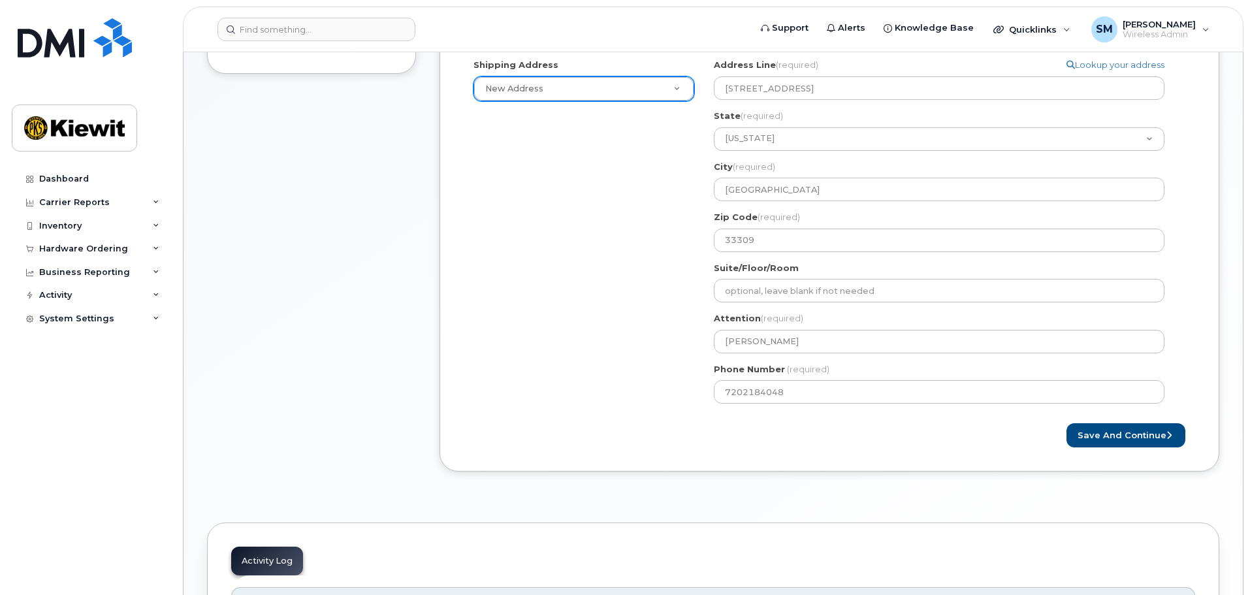
click at [802, 457] on div "Created By Shelby Miller Requested By Matthew Allen Notify the following emails…" at bounding box center [829, 159] width 780 height 625
click at [1184, 437] on button "Save and Continue" at bounding box center [1125, 435] width 119 height 24
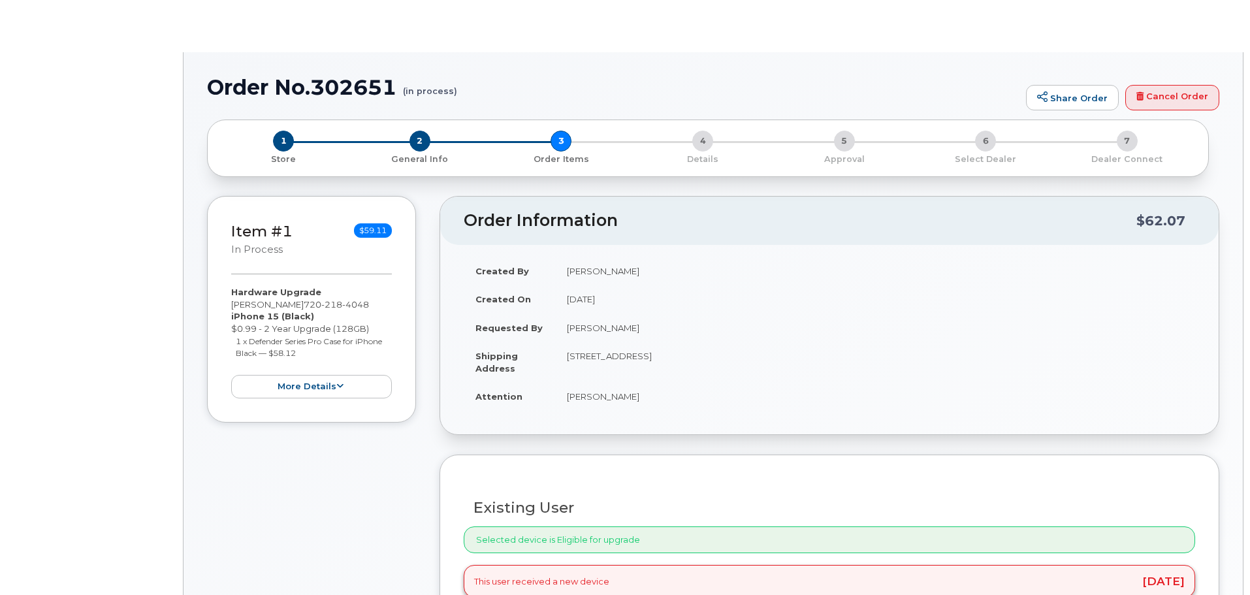
type input "MATTHEW ALLEN"
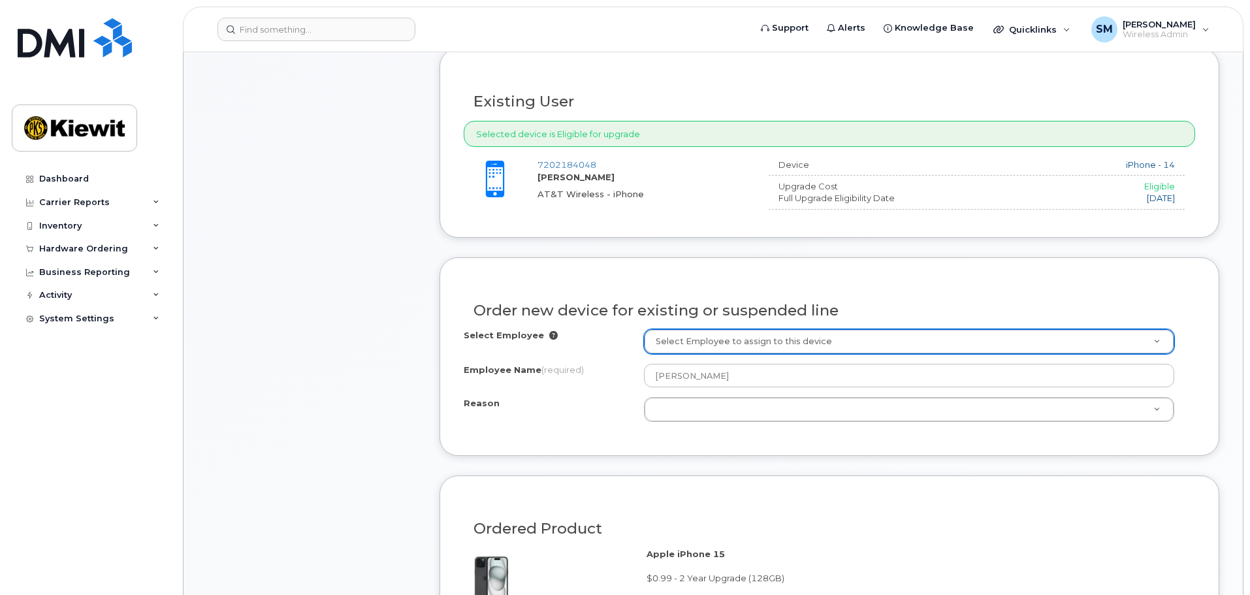
scroll to position [392, 0]
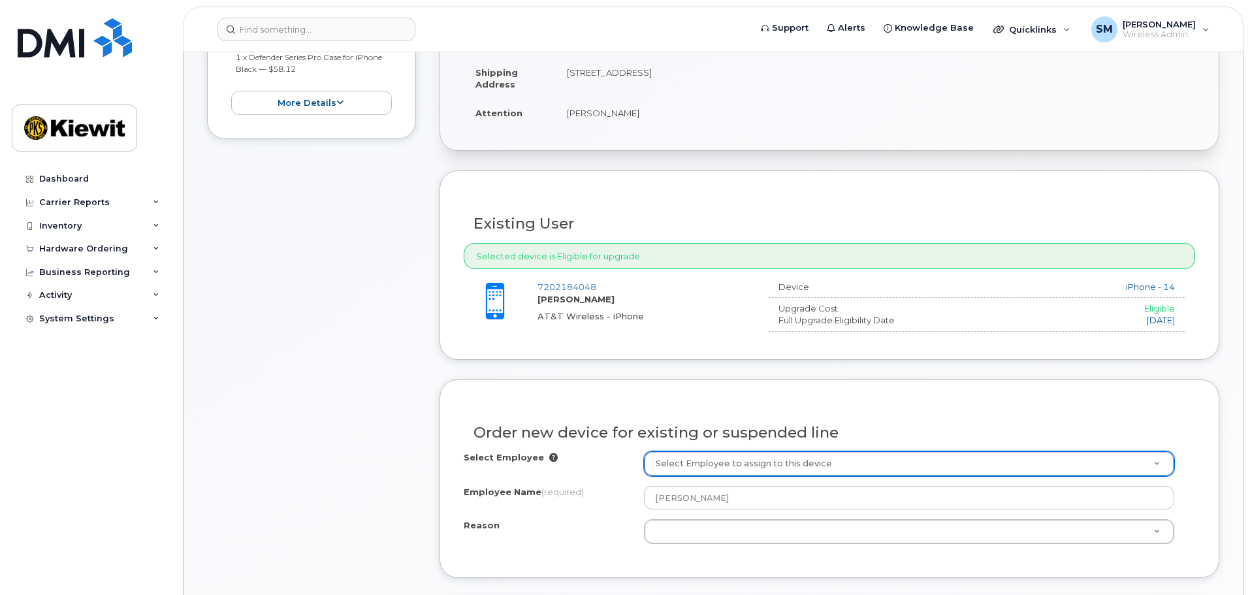
click at [785, 479] on div "Select Employee Select Employee to assign to this device Employee Name (require…" at bounding box center [829, 497] width 731 height 93
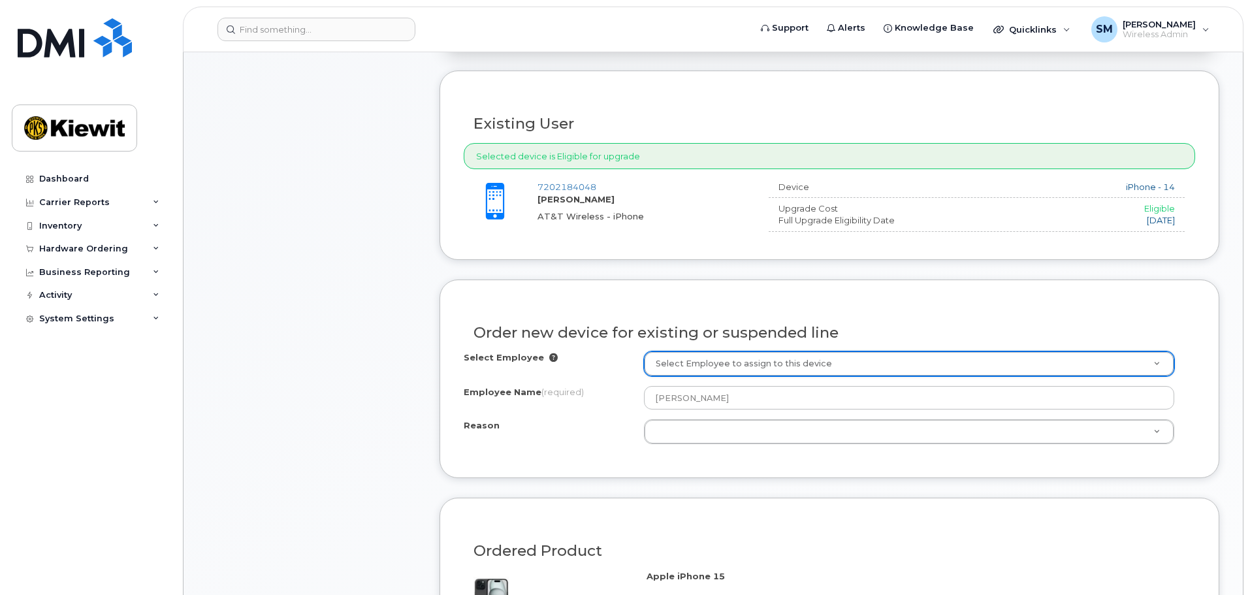
scroll to position [522, 0]
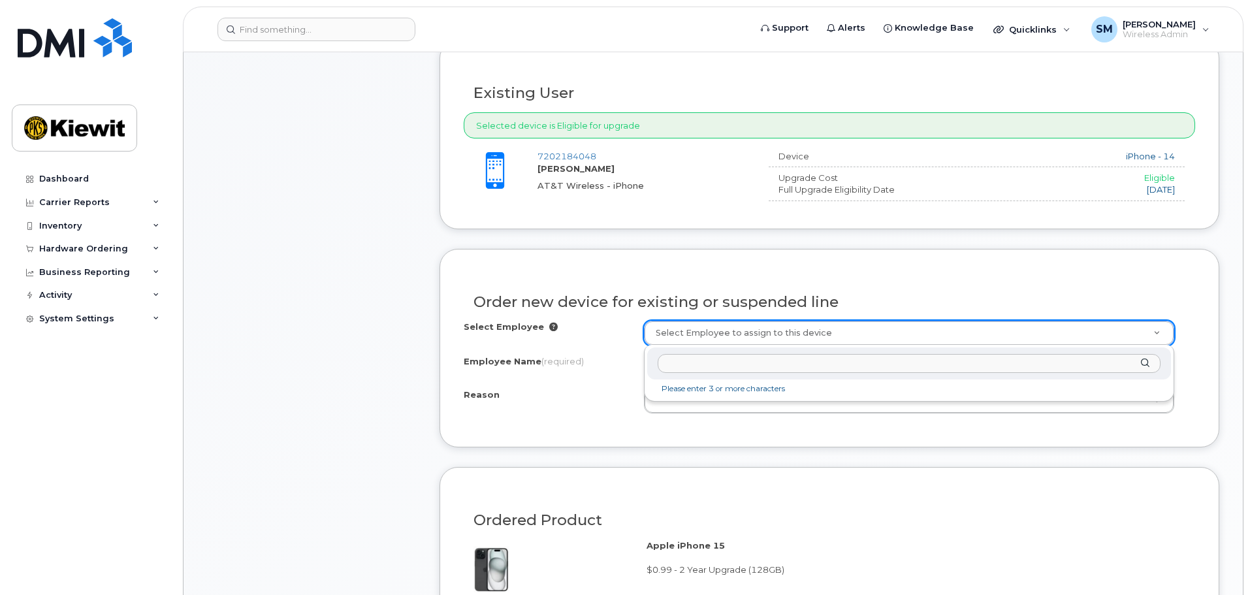
paste input "932491"
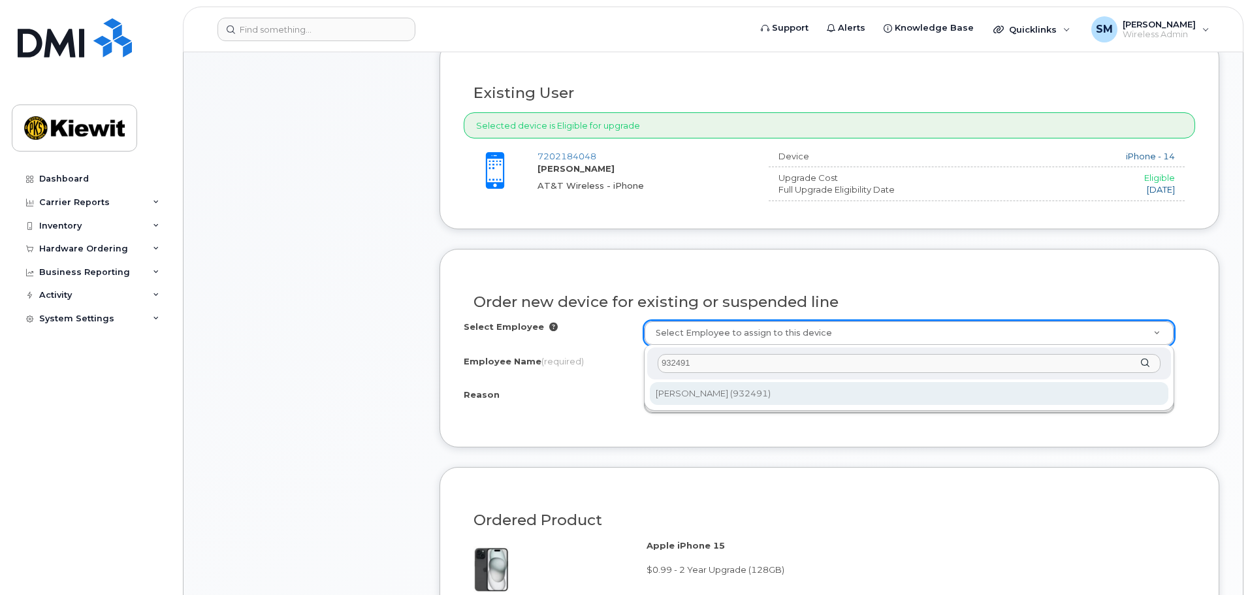
type input "932491"
type input "2177033"
type input "[PERSON_NAME]"
select select
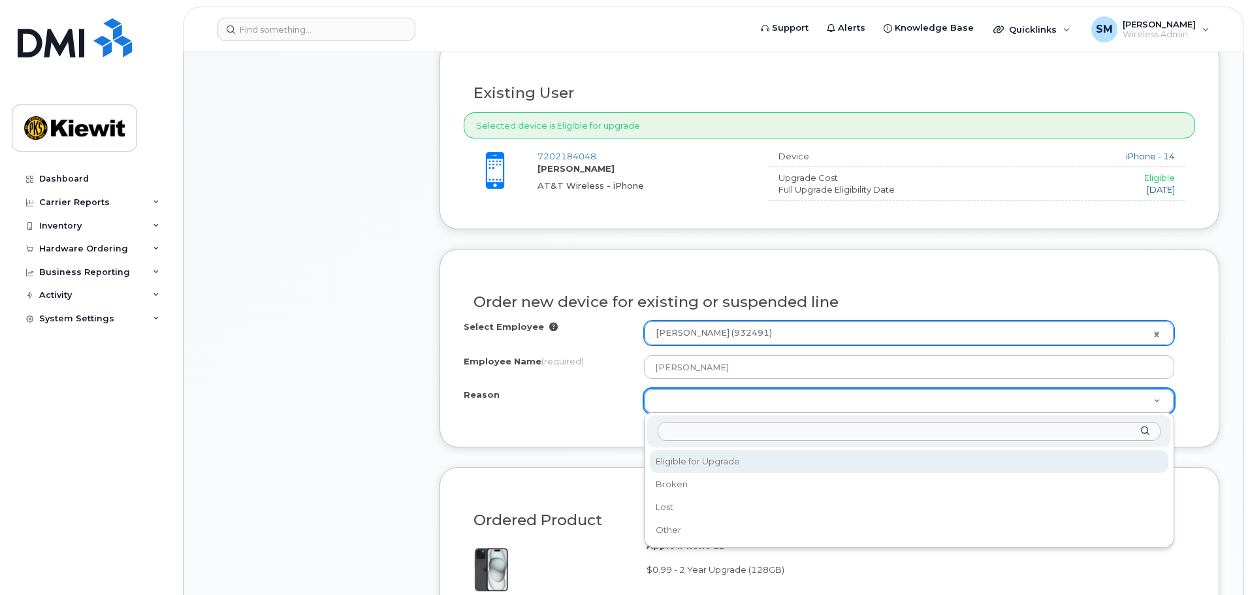
select select "eligible_for_upgrade"
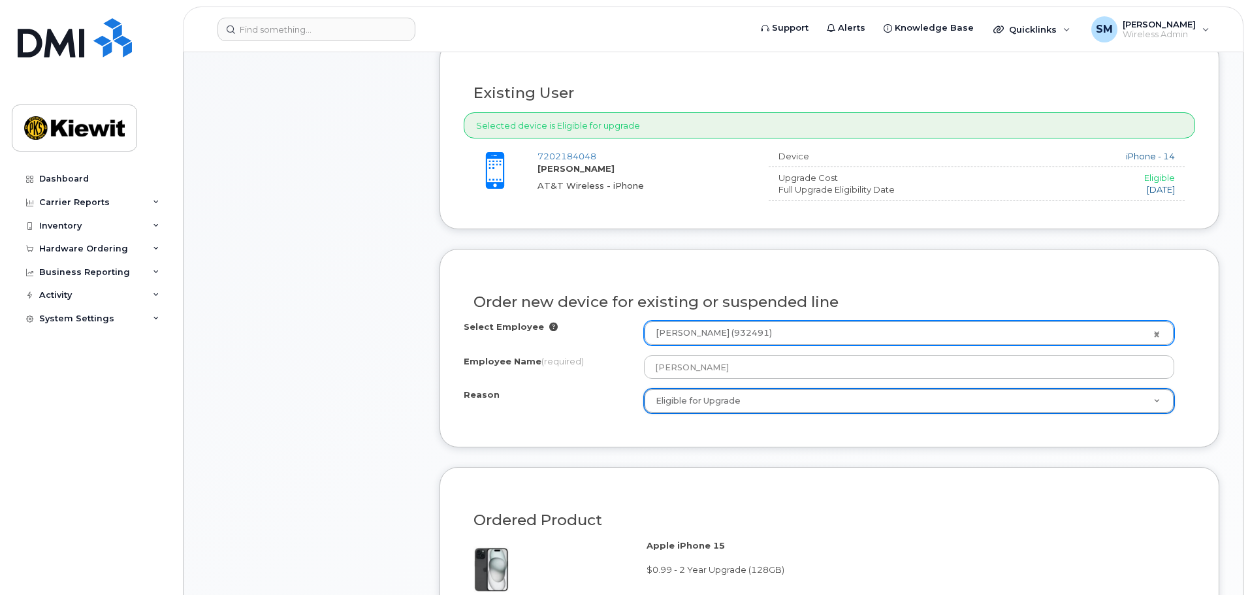
click at [590, 439] on div "Order new device for existing or suspended line Select Employee Matthew Allen (…" at bounding box center [829, 348] width 780 height 198
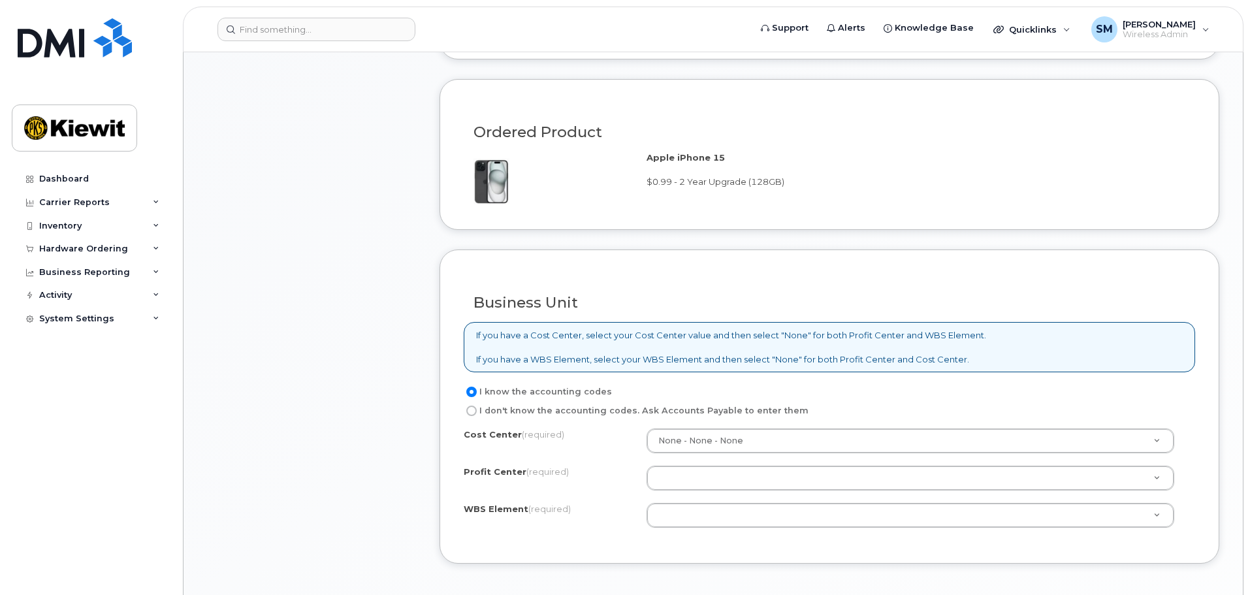
scroll to position [914, 0]
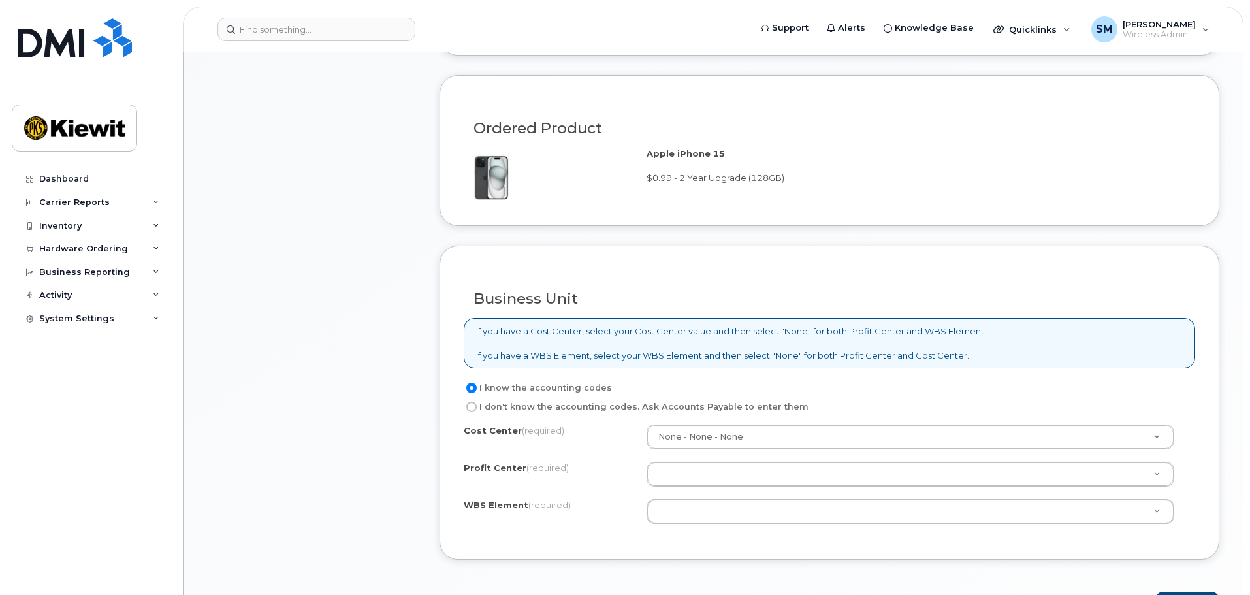
click at [606, 411] on label "I don't know the accounting codes. Ask Accounts Payable to enter them" at bounding box center [636, 407] width 345 height 16
click at [477, 411] on input "I don't know the accounting codes. Ask Accounts Payable to enter them" at bounding box center [471, 407] width 10 height 10
radio input "true"
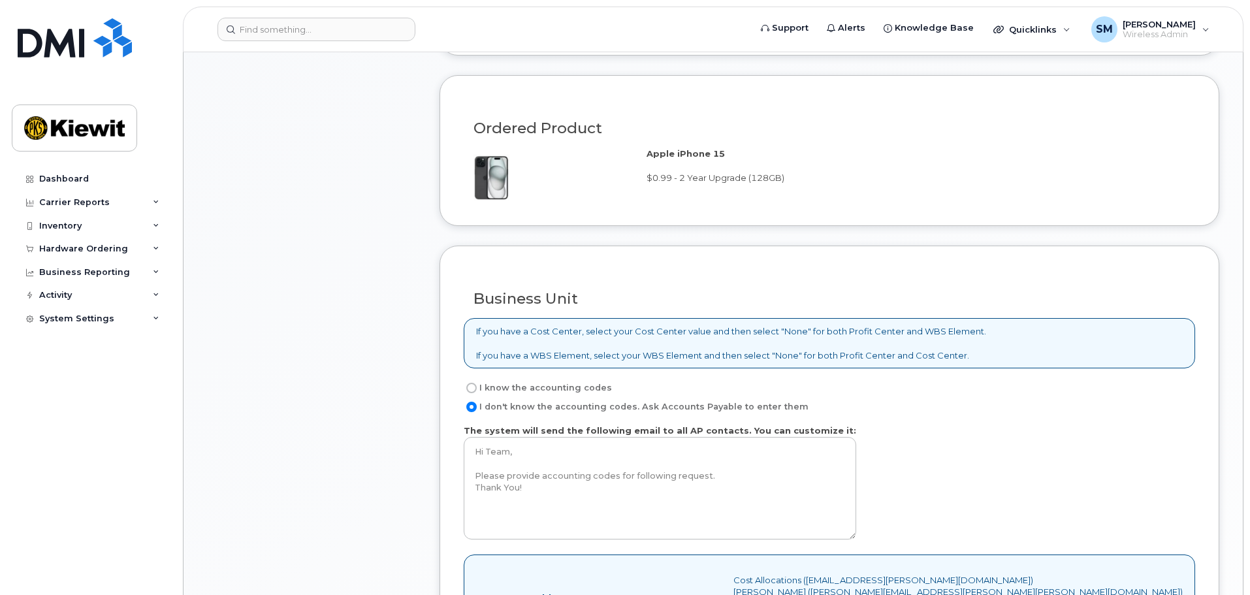
click at [592, 388] on label "I know the accounting codes" at bounding box center [538, 388] width 148 height 16
click at [477, 388] on input "I know the accounting codes" at bounding box center [471, 388] width 10 height 10
radio input "true"
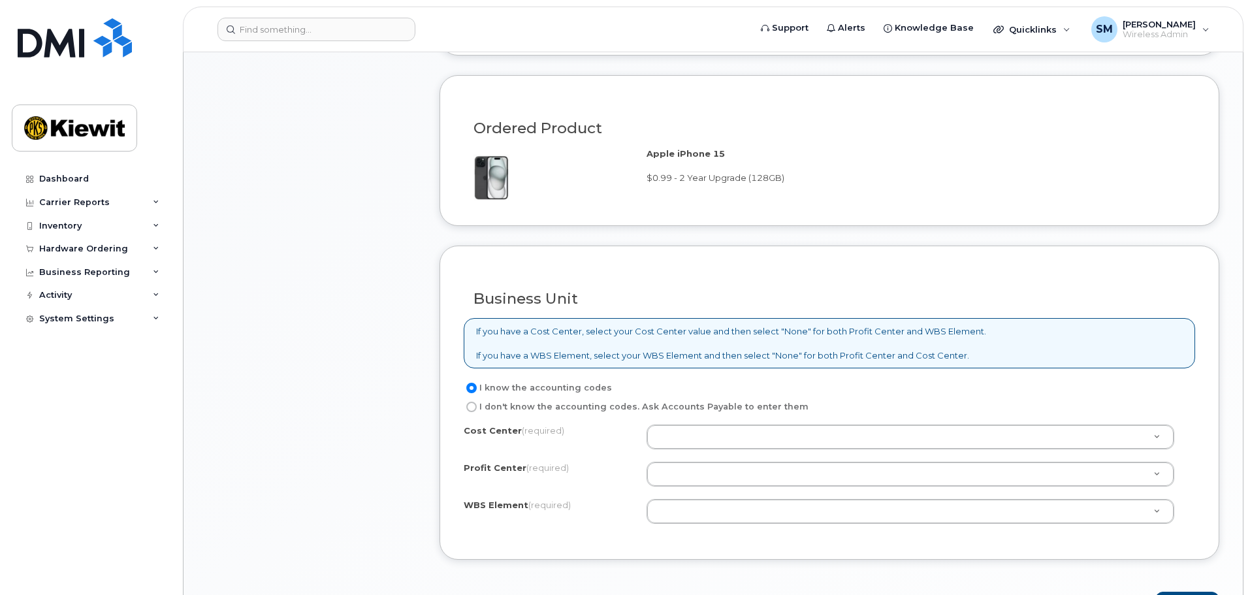
scroll to position [1045, 0]
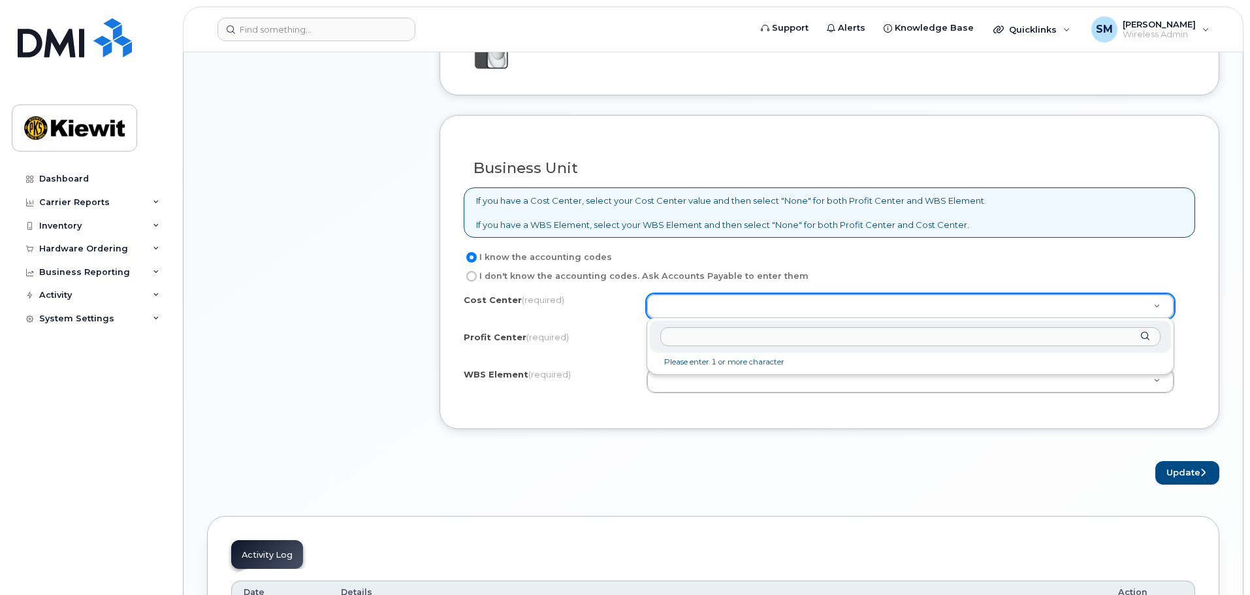
type input "n"
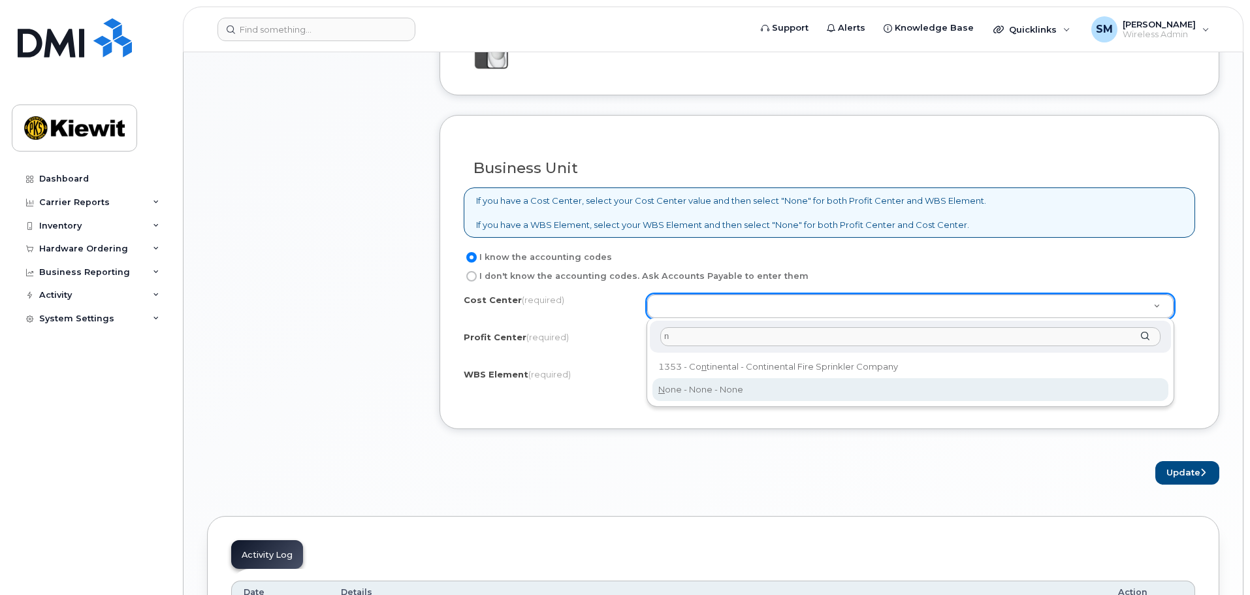
type input "None"
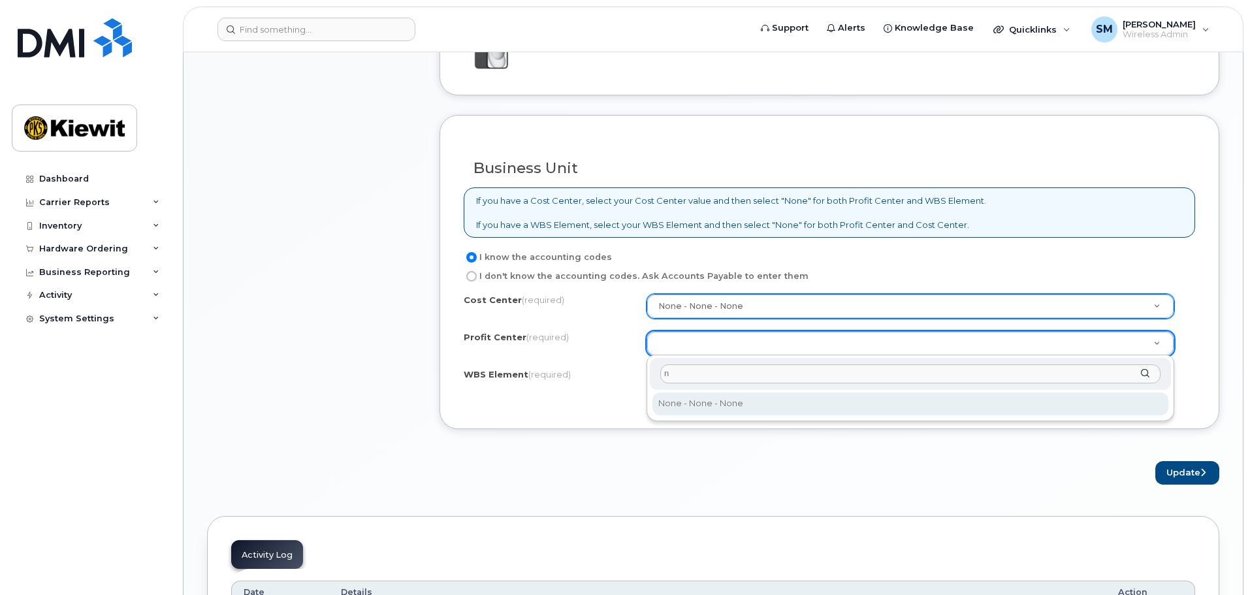
type input "n"
select select "None"
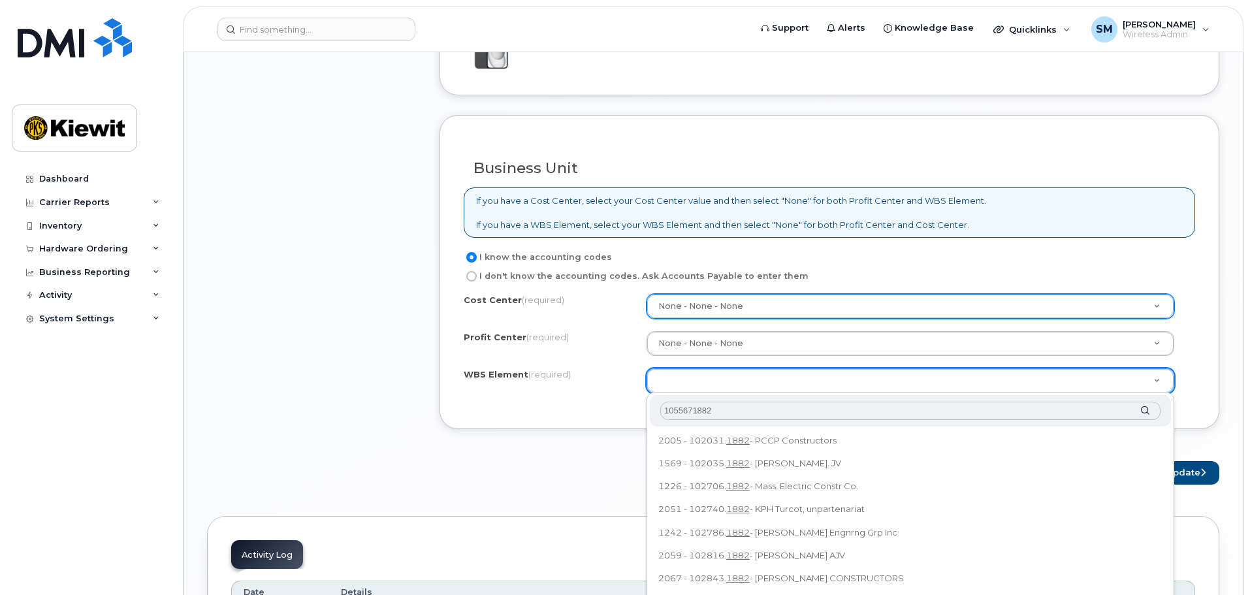
type input "105567.1882"
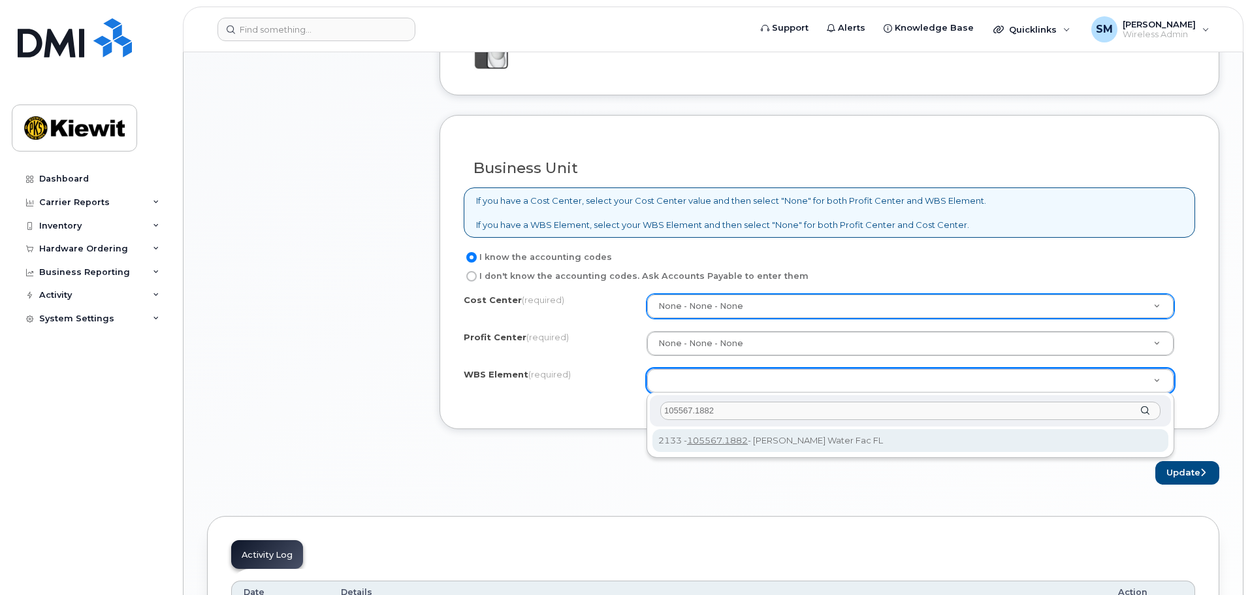
type input "105567.1882"
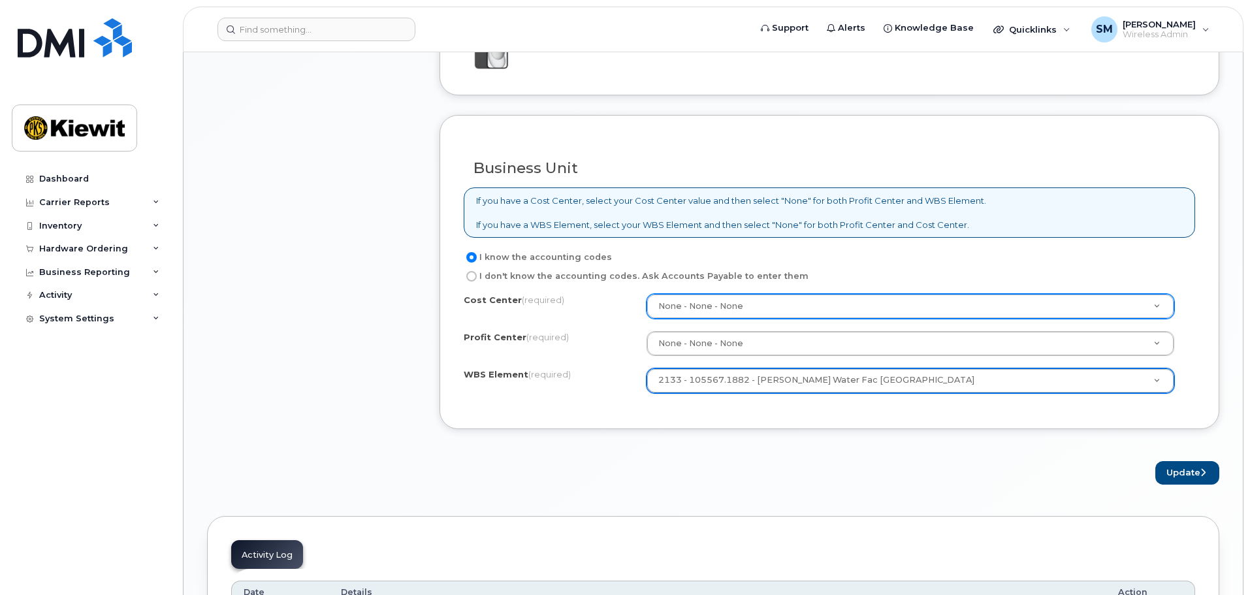
click at [791, 481] on div "Update" at bounding box center [829, 473] width 780 height 24
click at [1178, 477] on button "Update" at bounding box center [1187, 473] width 64 height 24
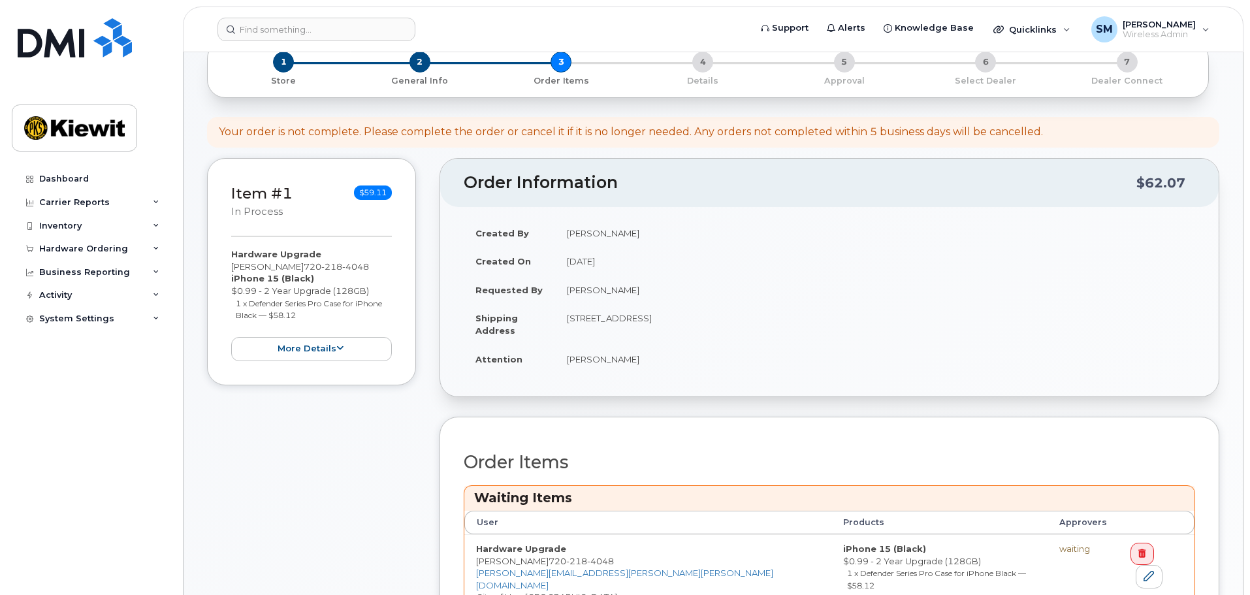
scroll to position [326, 0]
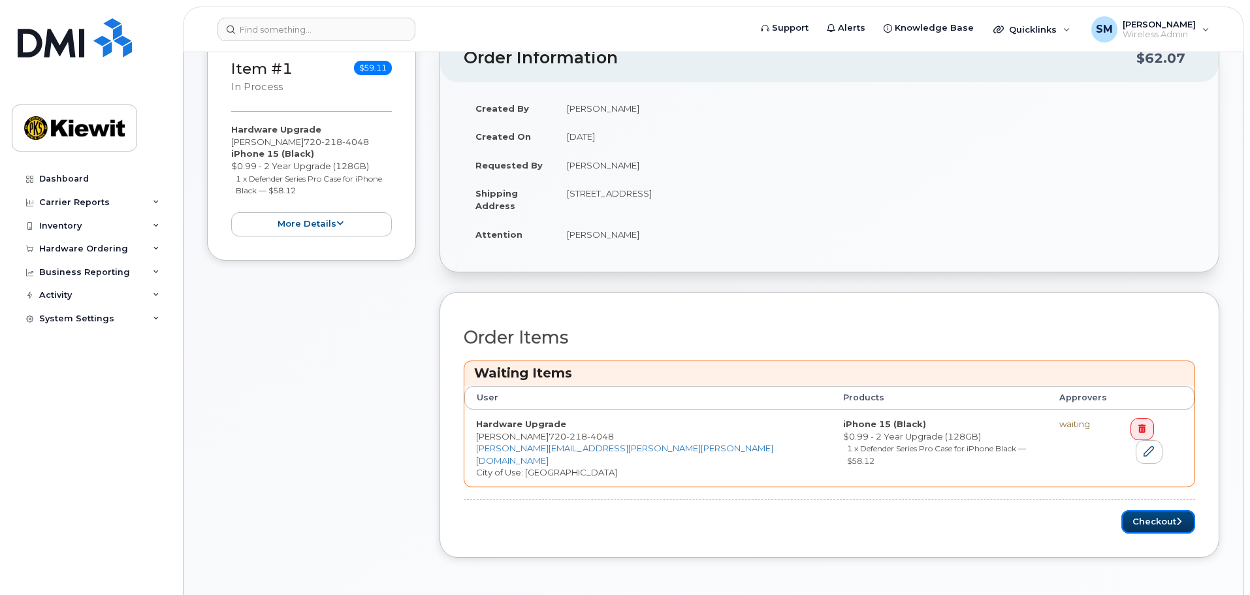
drag, startPoint x: 1171, startPoint y: 518, endPoint x: 1152, endPoint y: 482, distance: 40.3
click at [1171, 518] on button "Checkout" at bounding box center [1158, 522] width 74 height 24
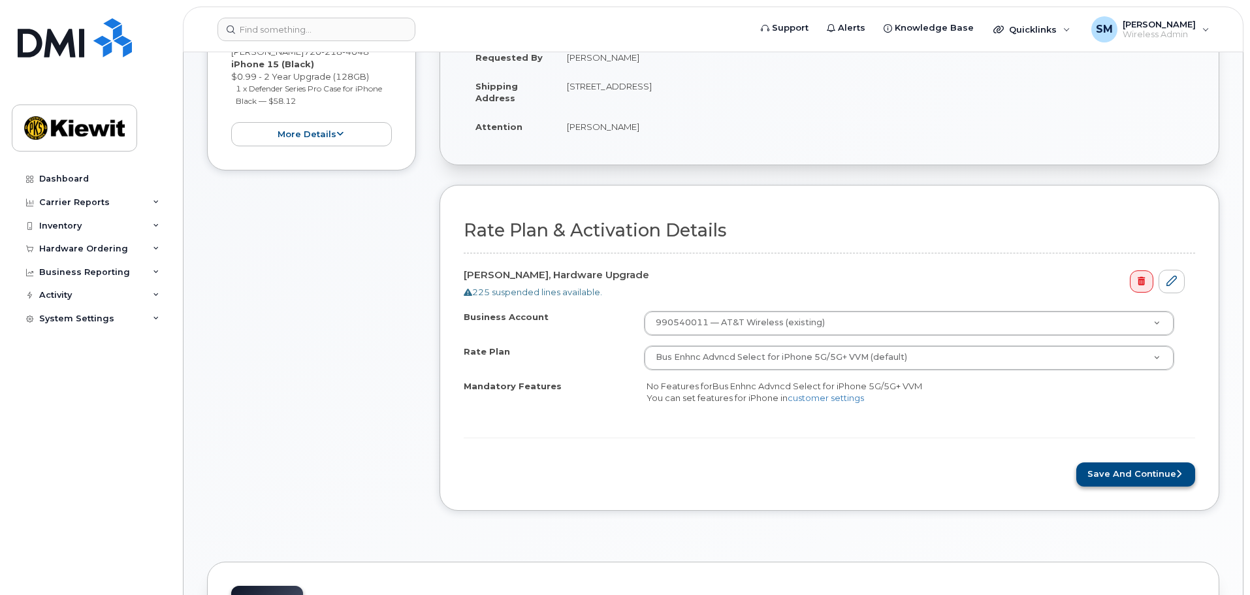
scroll to position [522, 0]
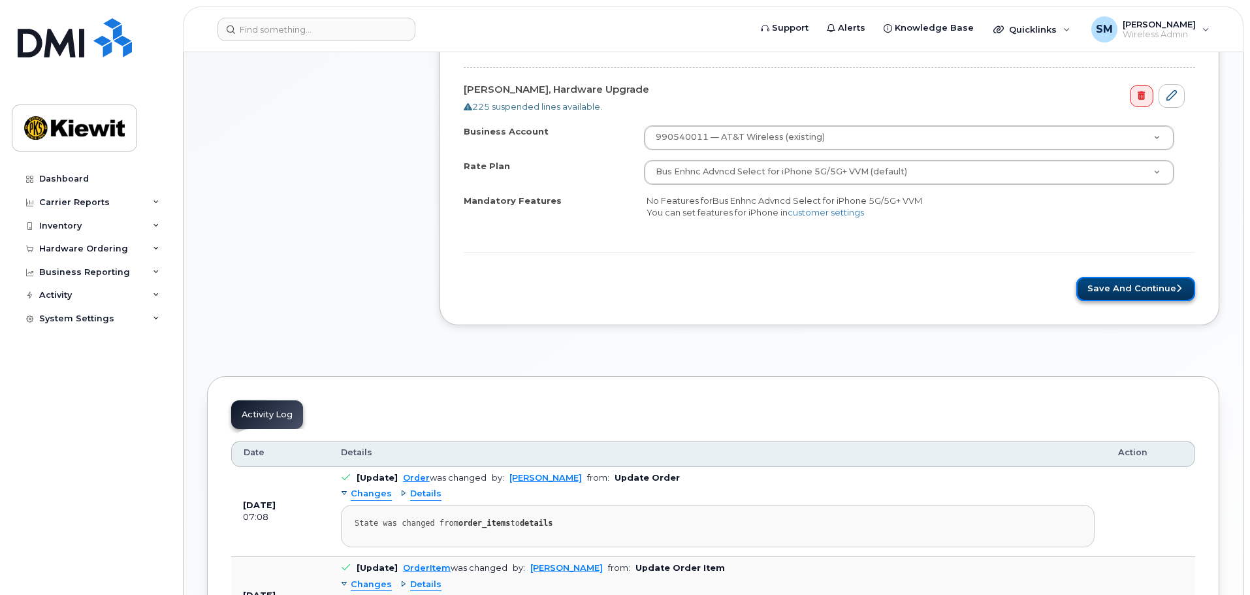
click at [1166, 283] on button "Save and Continue" at bounding box center [1135, 289] width 119 height 24
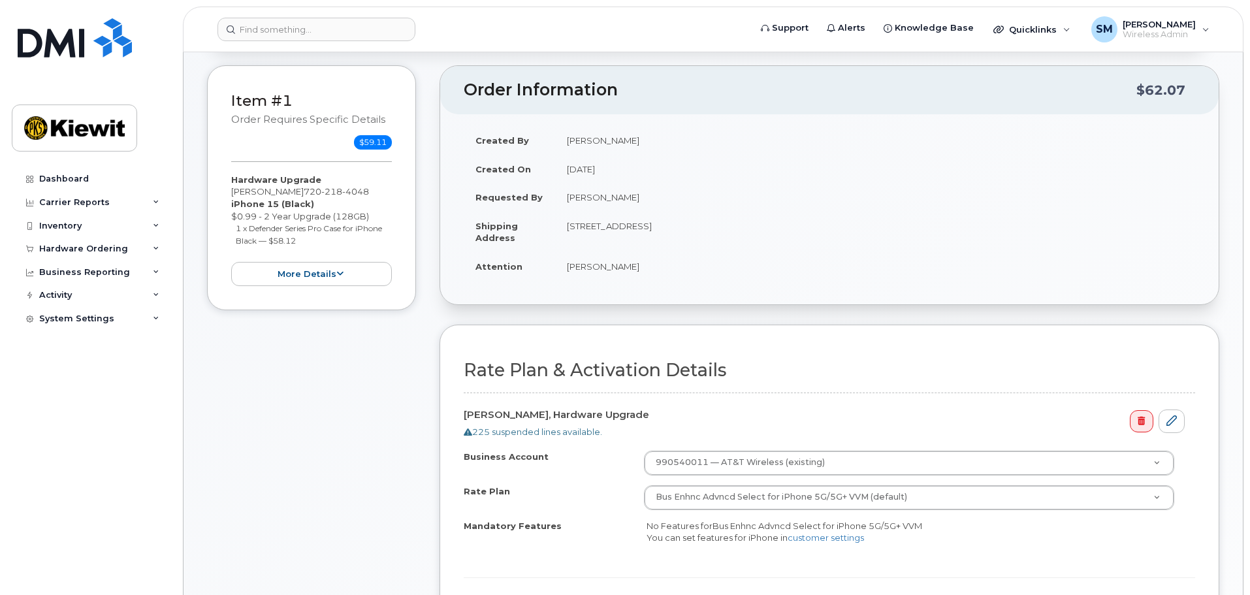
scroll to position [196, 0]
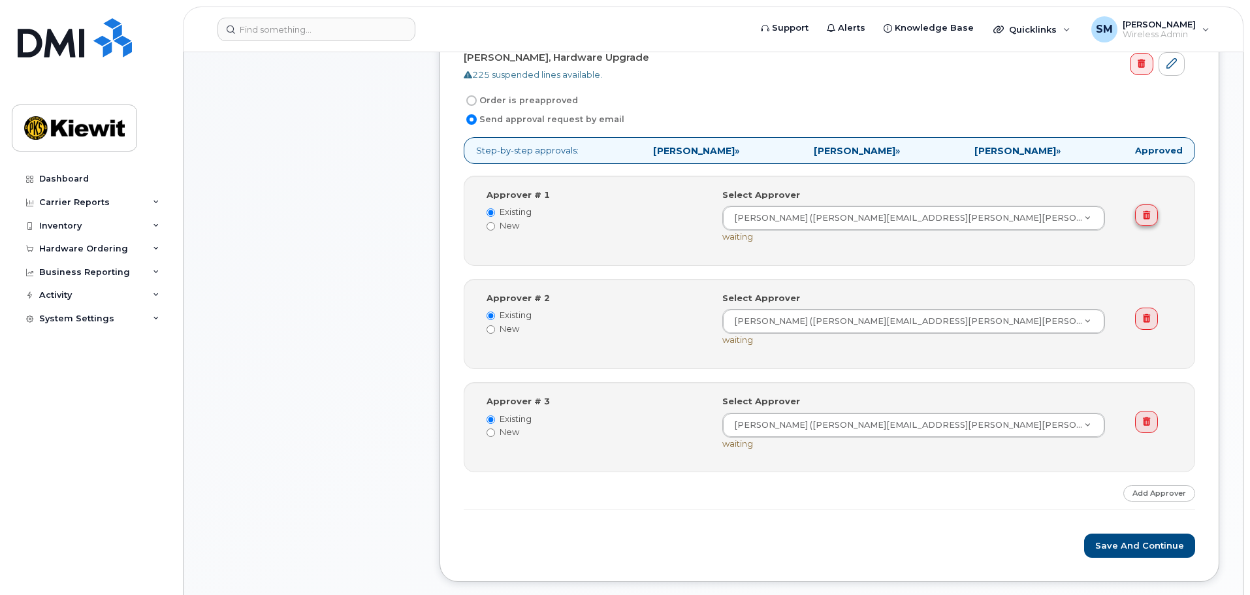
scroll to position [522, 0]
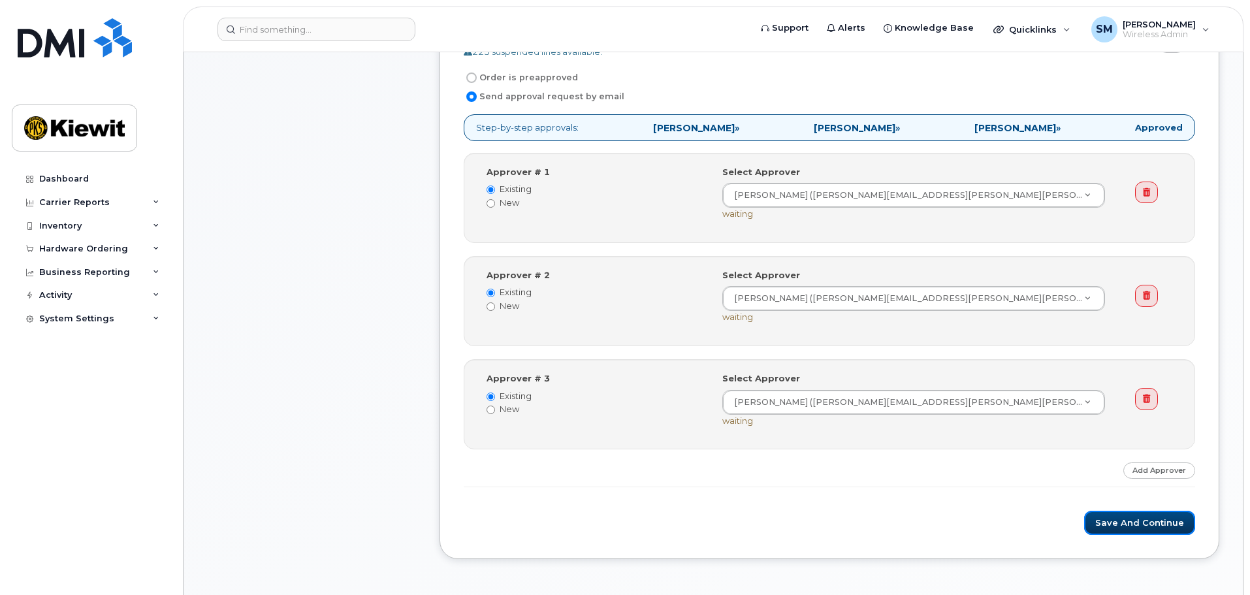
drag, startPoint x: 1143, startPoint y: 526, endPoint x: 1175, endPoint y: 456, distance: 77.4
click at [1165, 479] on form "Matthew Allen, Hardware Upgrade 225 suspended lines available. Order is preappr…" at bounding box center [829, 279] width 731 height 511
click at [1122, 515] on button "Save and Continue" at bounding box center [1139, 523] width 111 height 24
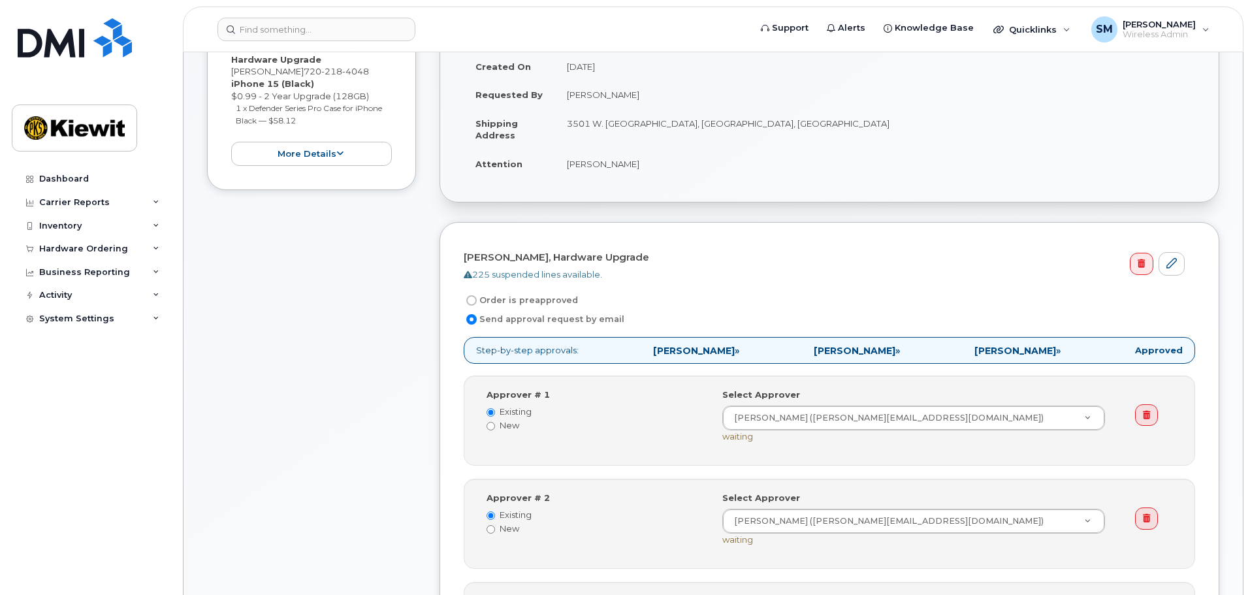
scroll to position [522, 0]
